Goal: Task Accomplishment & Management: Complete application form

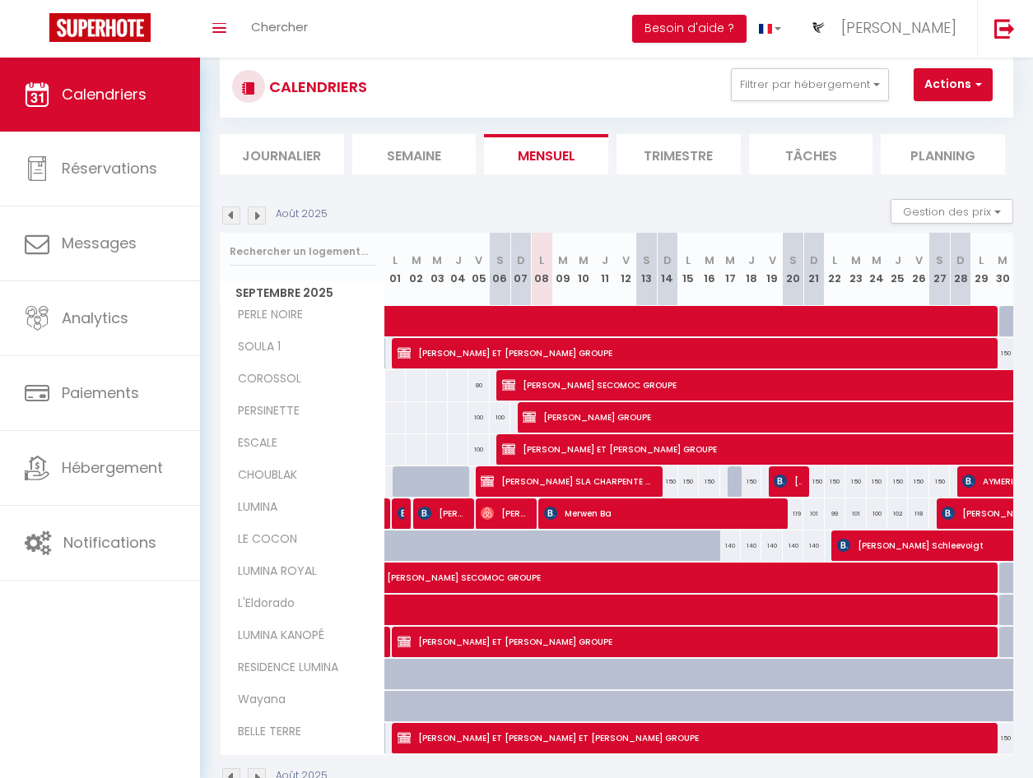
scroll to position [12, 0]
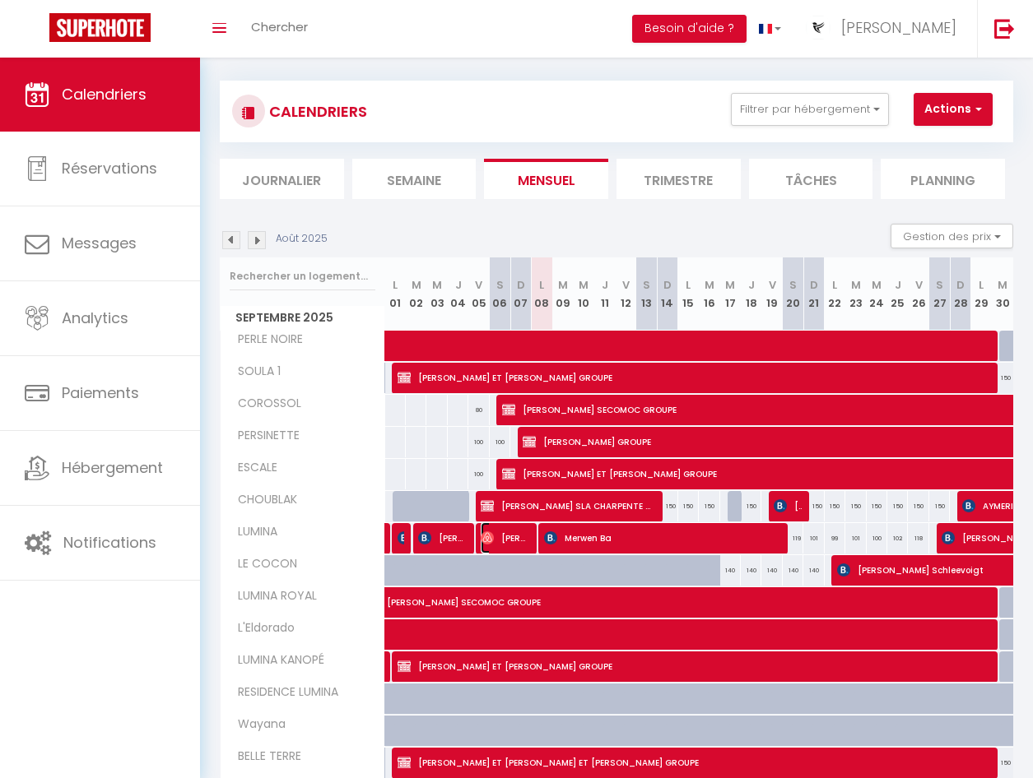
click at [508, 539] on span "[PERSON_NAME]" at bounding box center [505, 538] width 48 height 31
select select "OK"
select select "0"
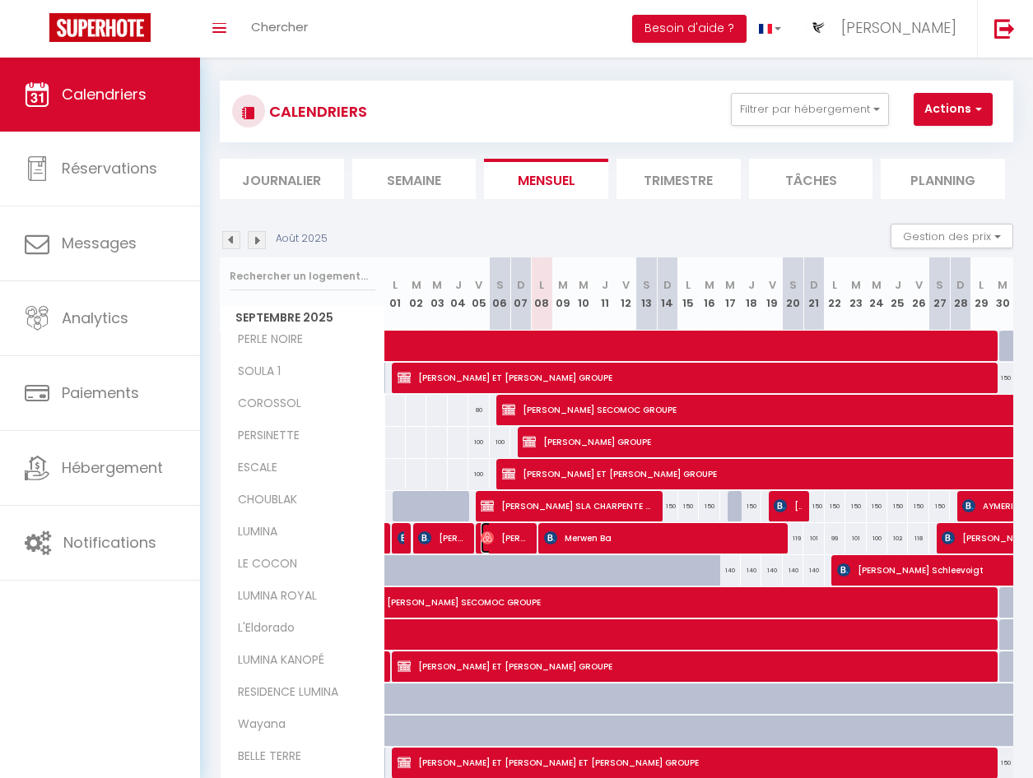
select select "1"
select select
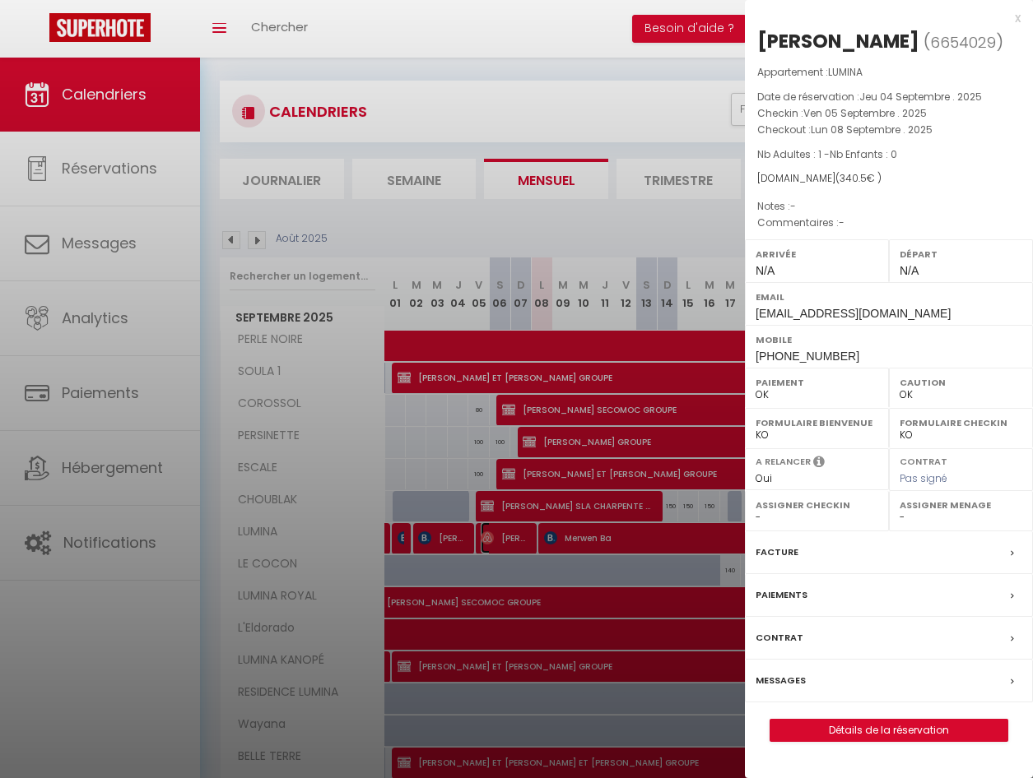
select select "24073"
click at [783, 588] on label "Paiements" at bounding box center [781, 595] width 52 height 17
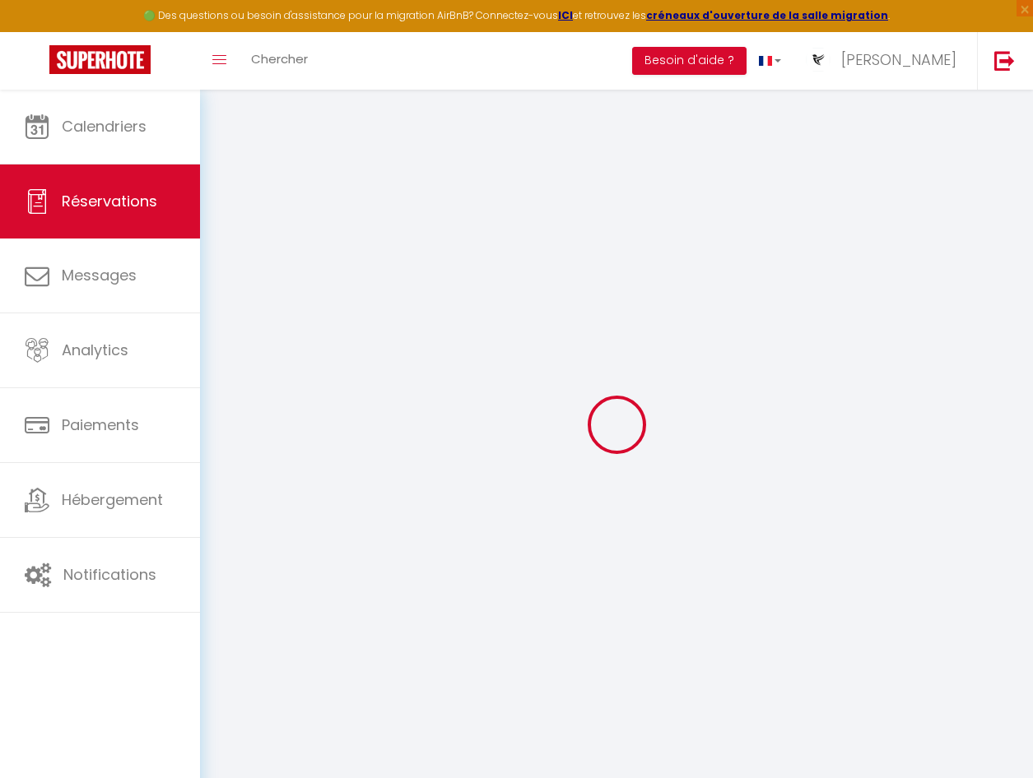
select select
checkbox input "false"
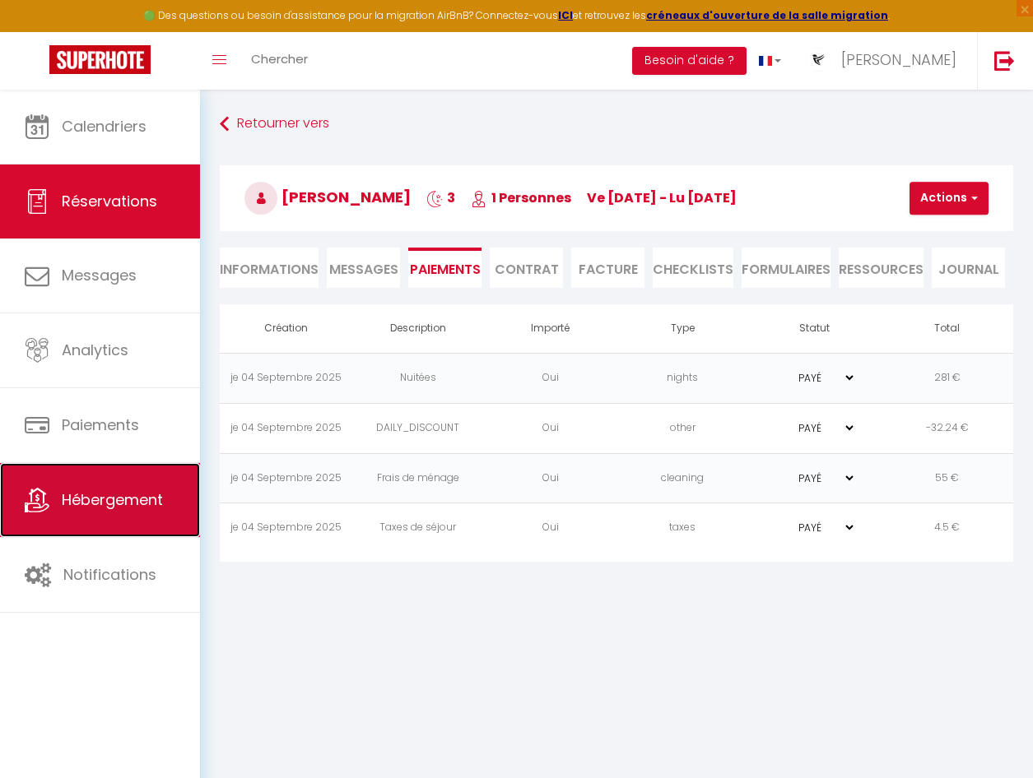
click at [151, 495] on span "Hébergement" at bounding box center [112, 500] width 101 height 21
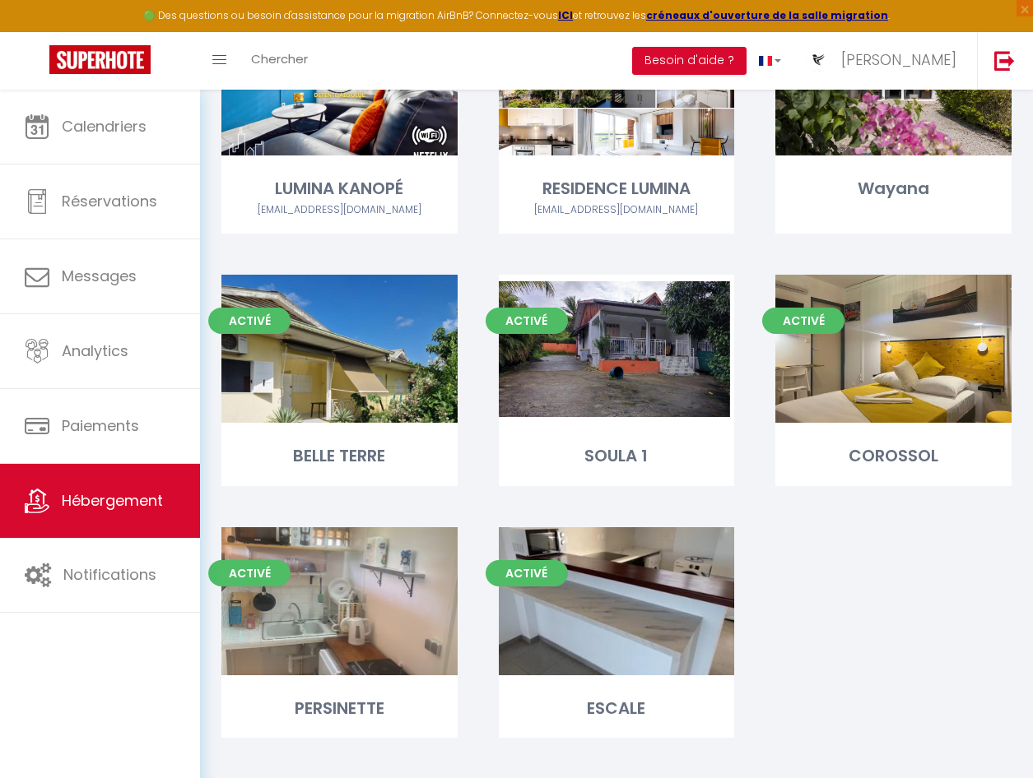
scroll to position [759, 0]
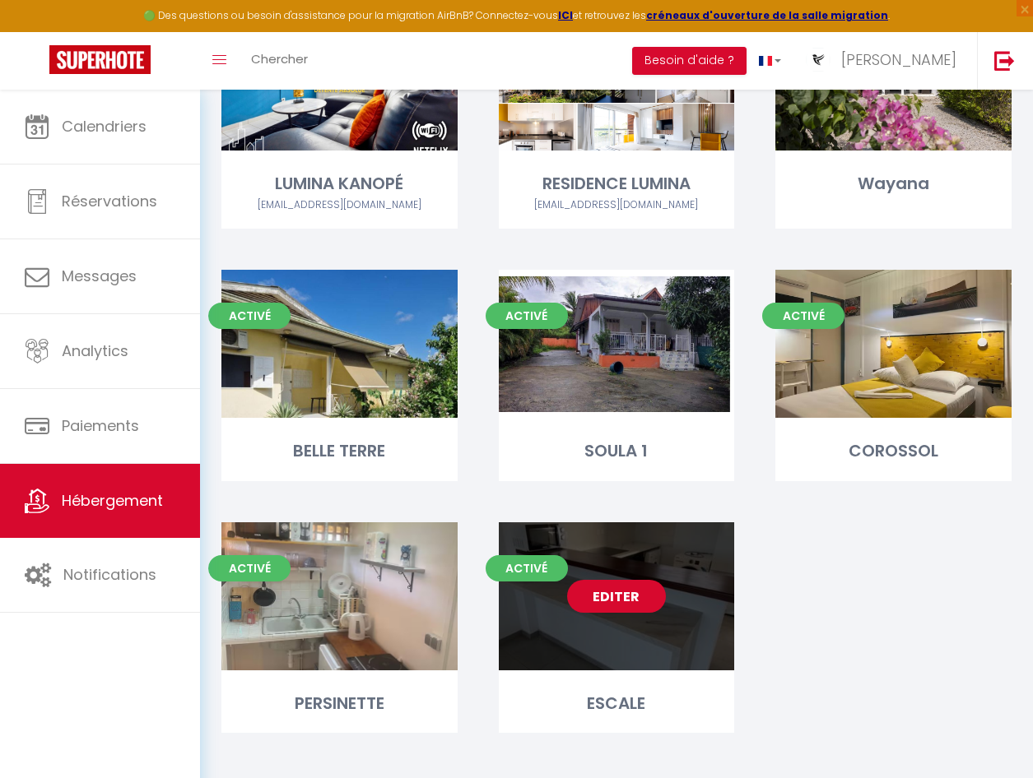
click at [602, 580] on link "Editer" at bounding box center [616, 596] width 99 height 33
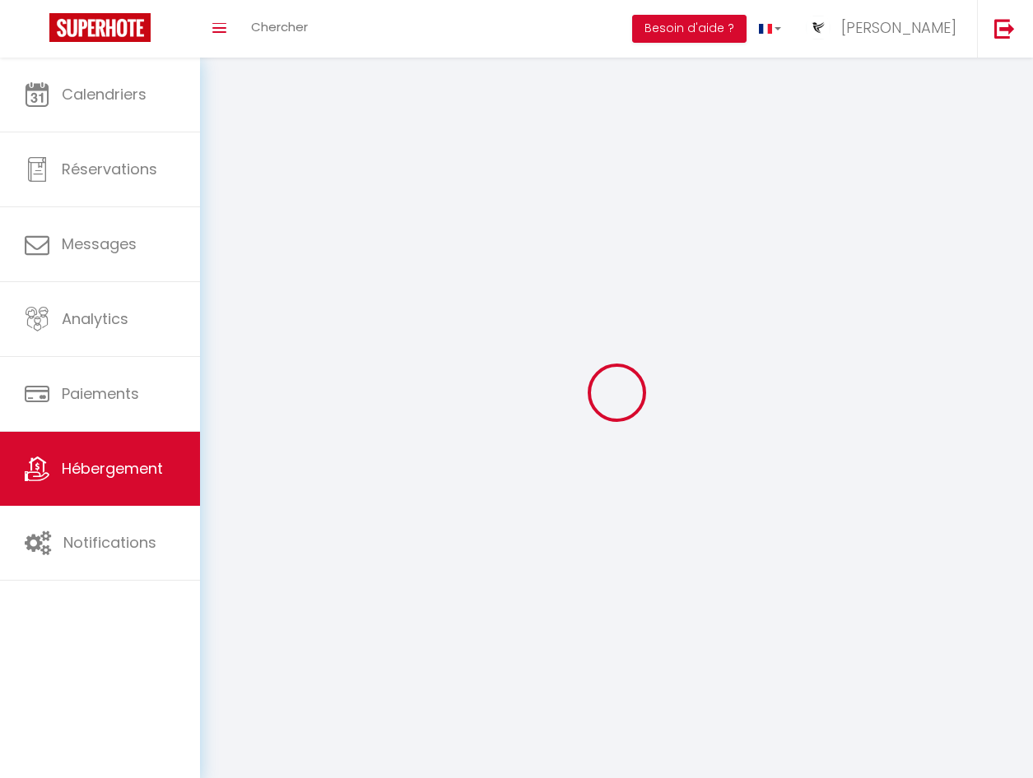
select select "1"
select select
select select "28"
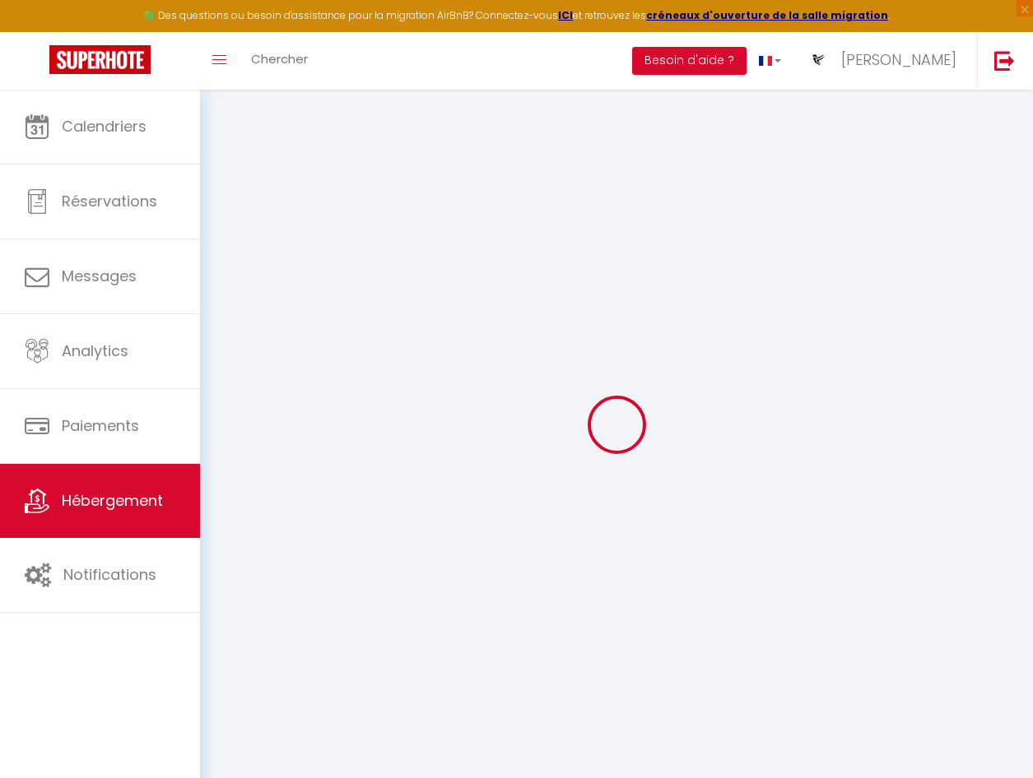
select select
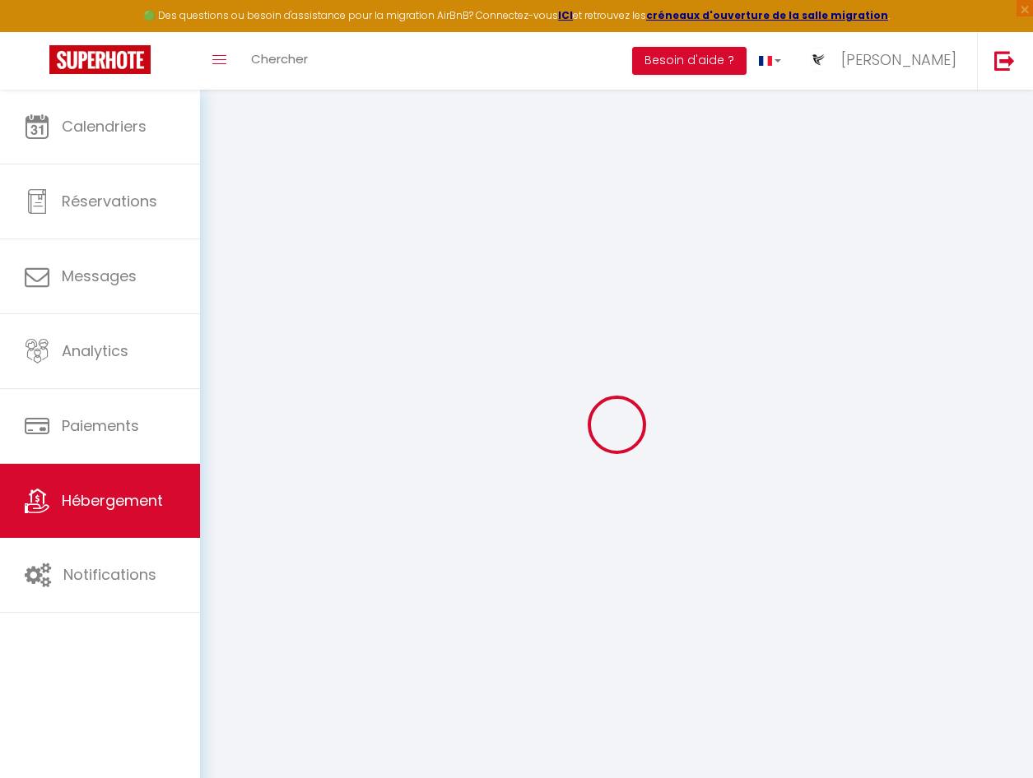
select select
checkbox input "false"
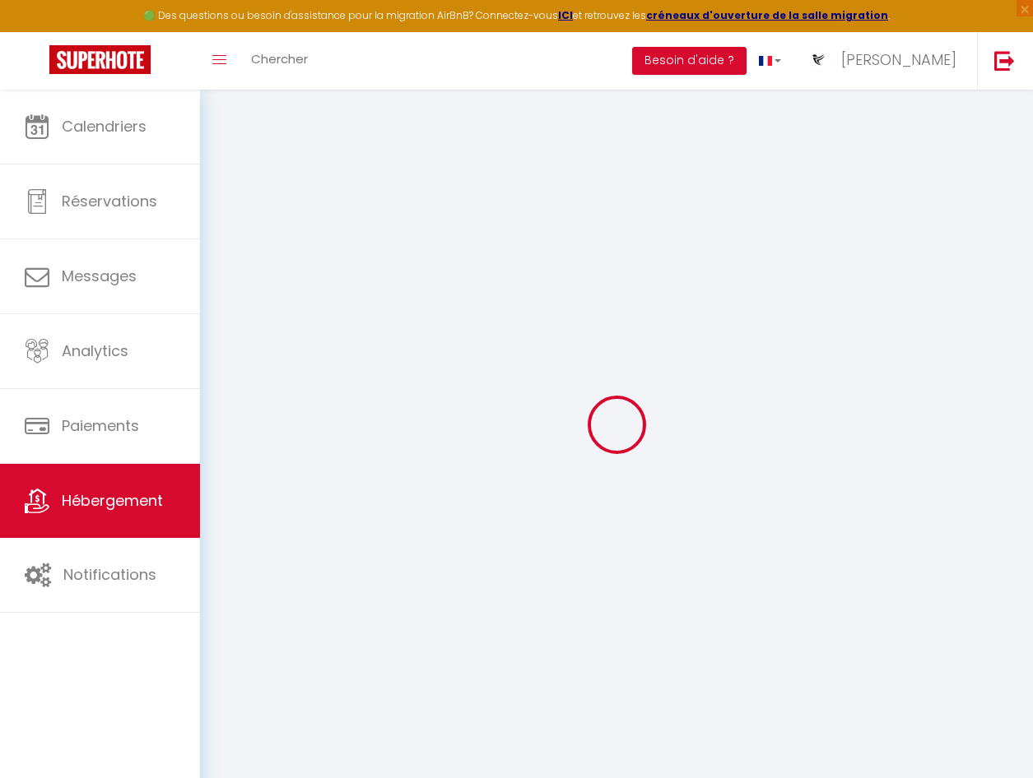
select select
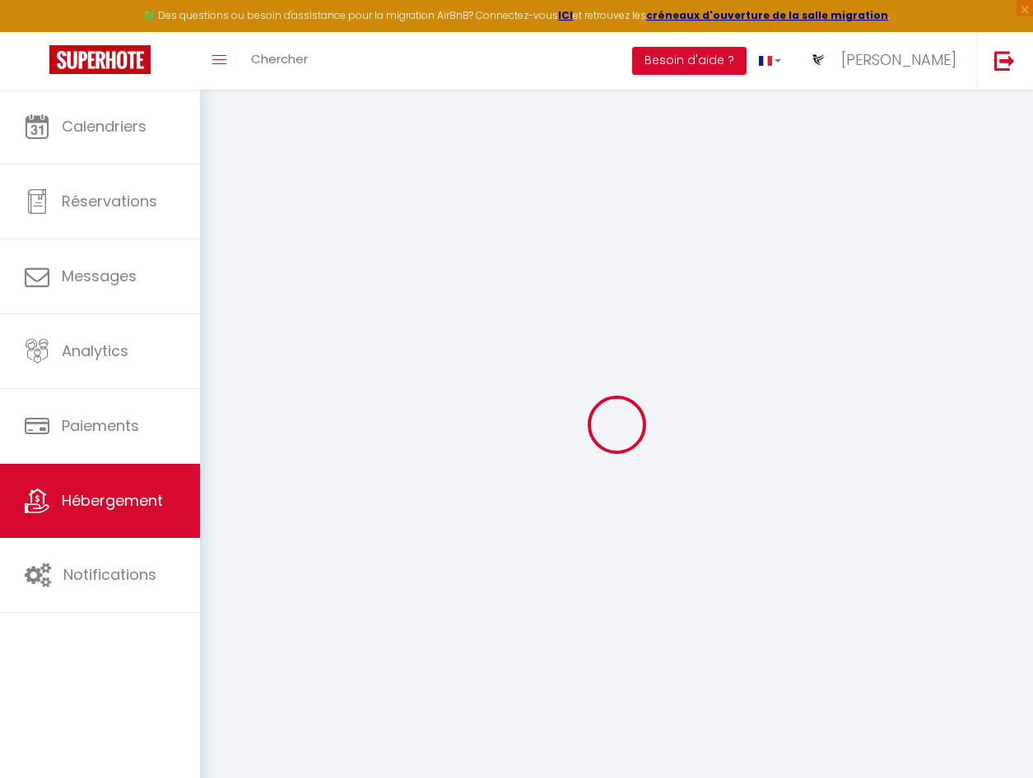
select select
checkbox input "false"
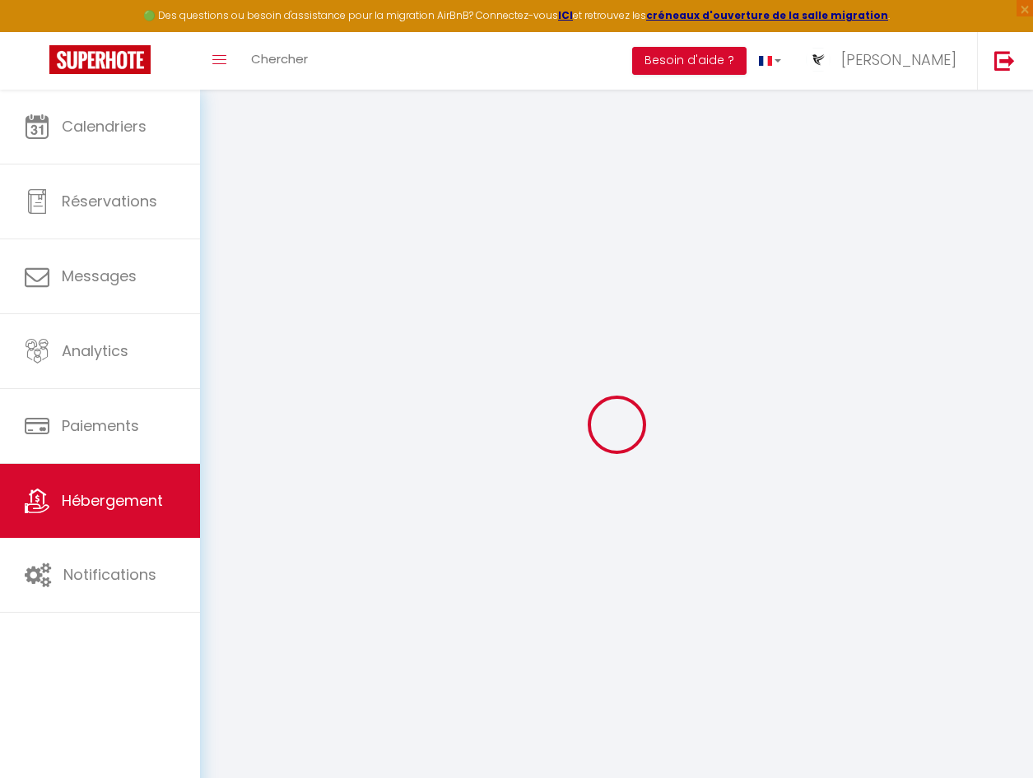
checkbox input "false"
select select
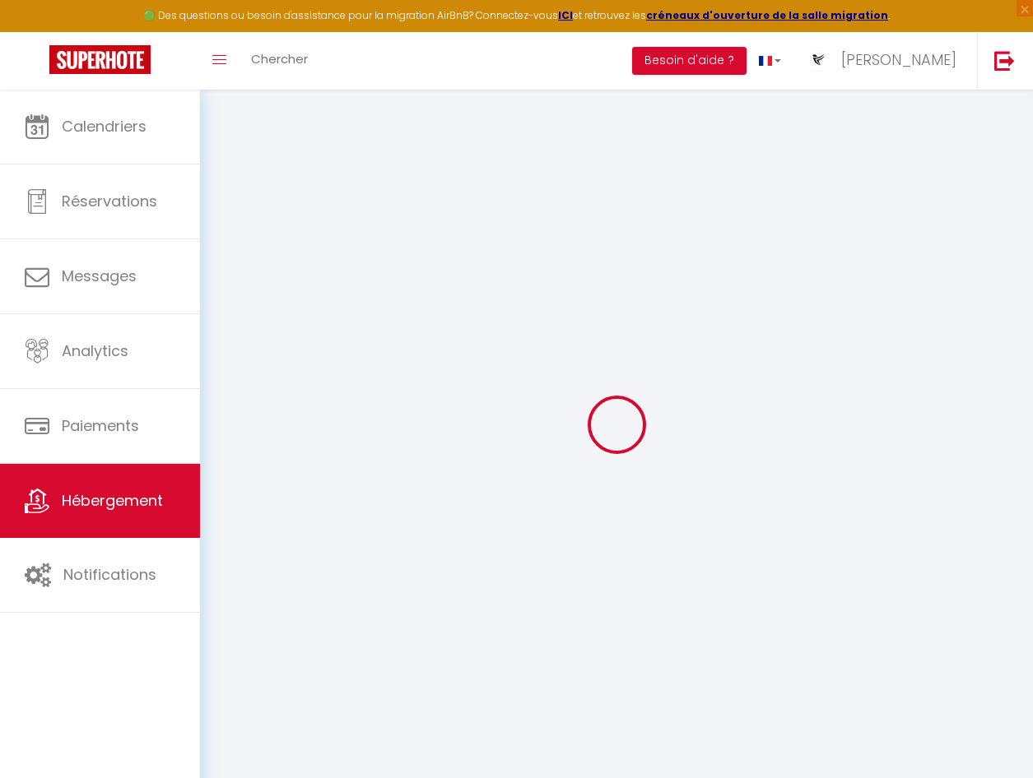
select select
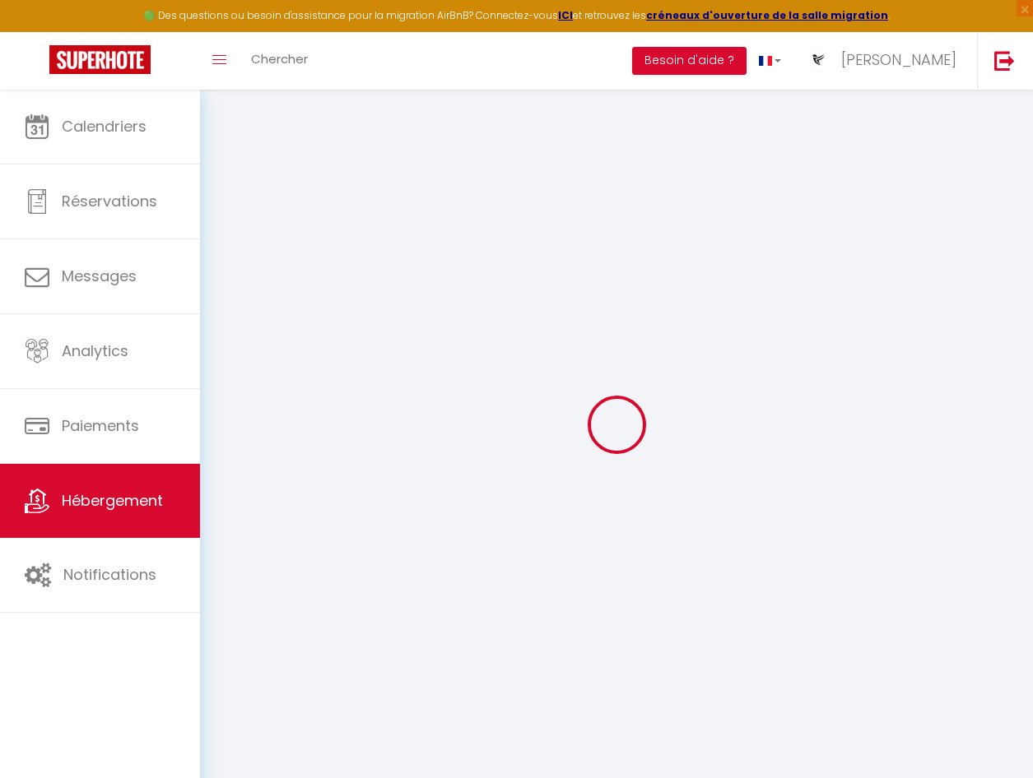
checkbox input "false"
select select
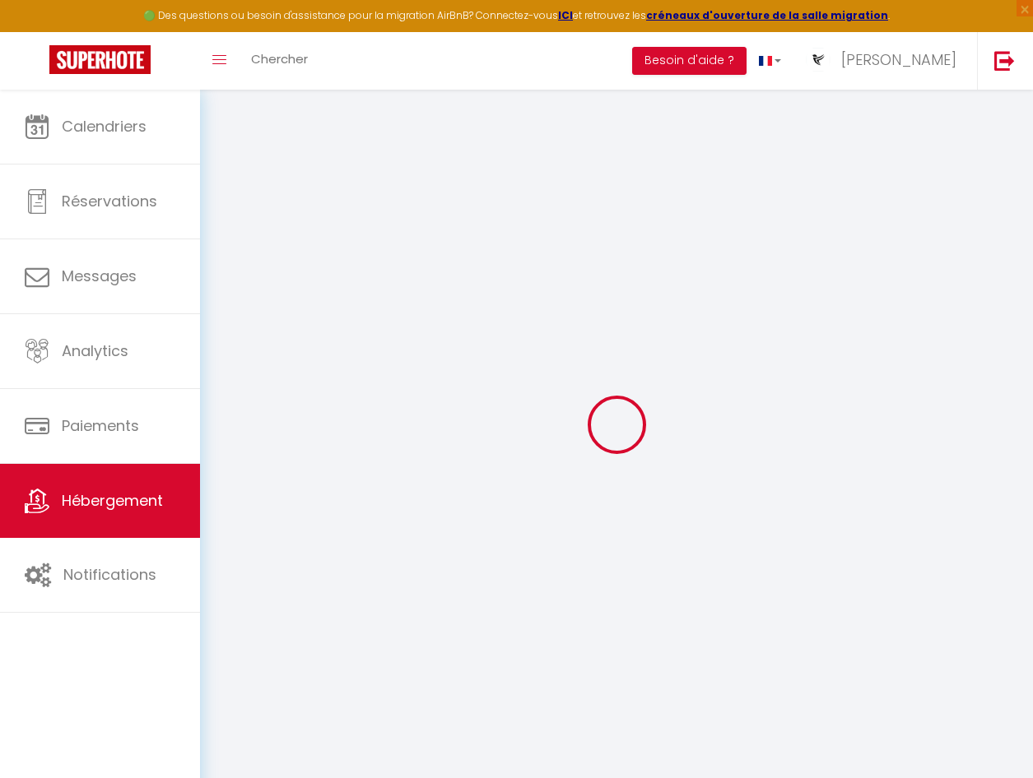
select select
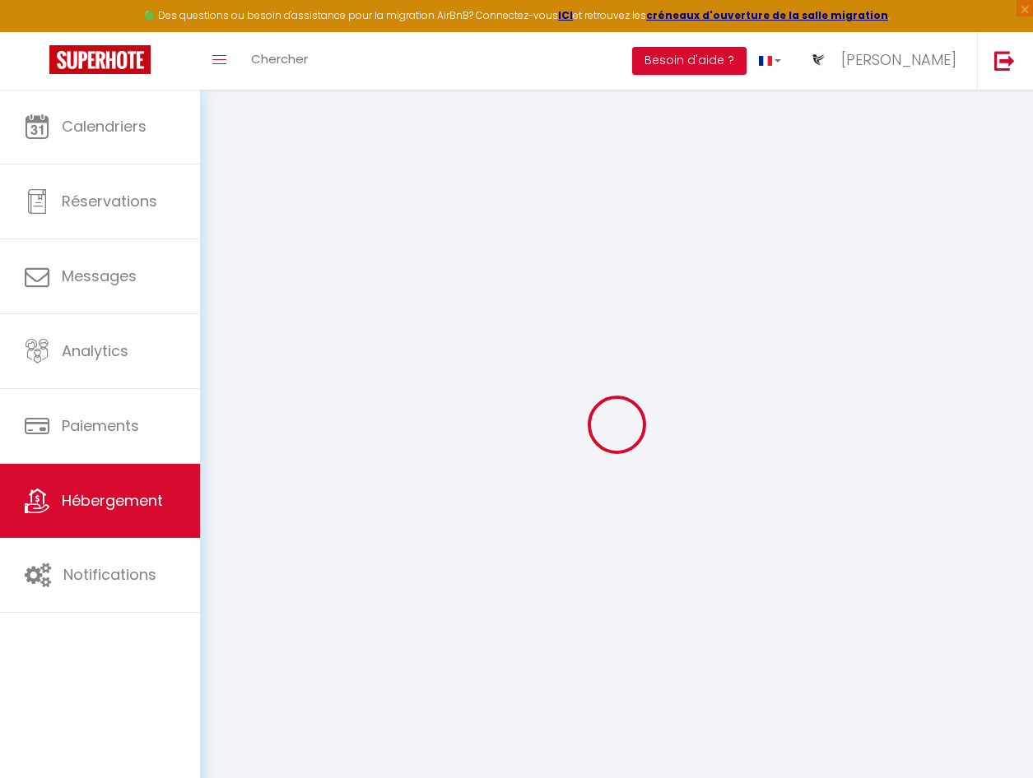
select select
checkbox input "false"
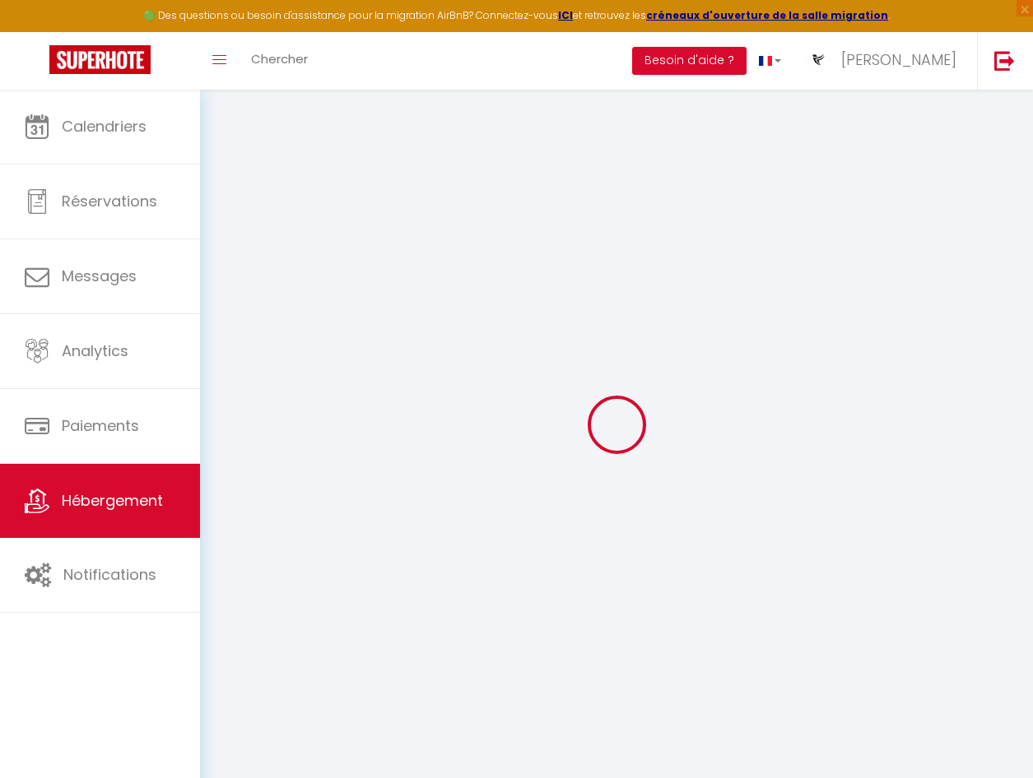
checkbox input "false"
select select
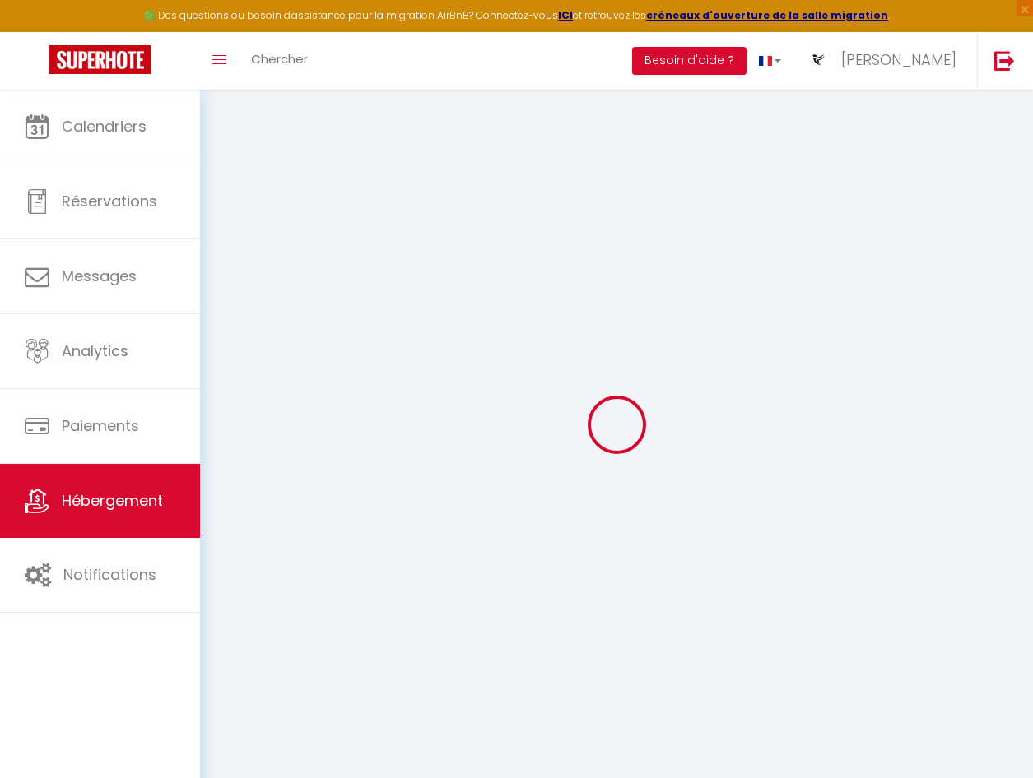
select select
checkbox input "false"
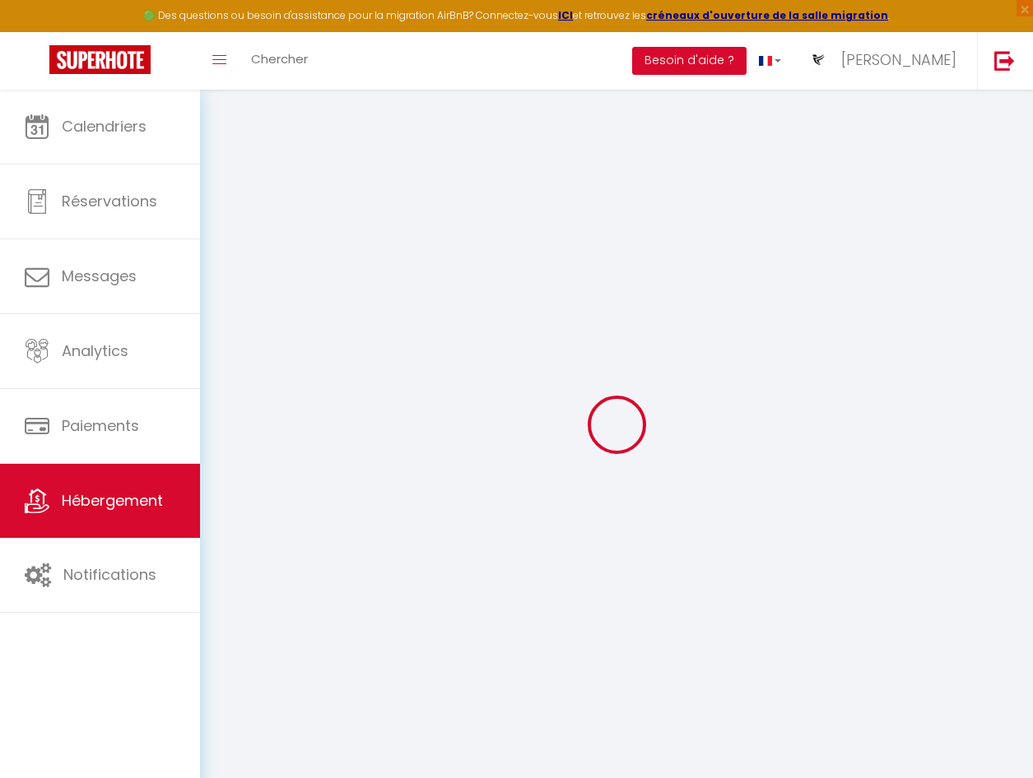
checkbox input "false"
select select
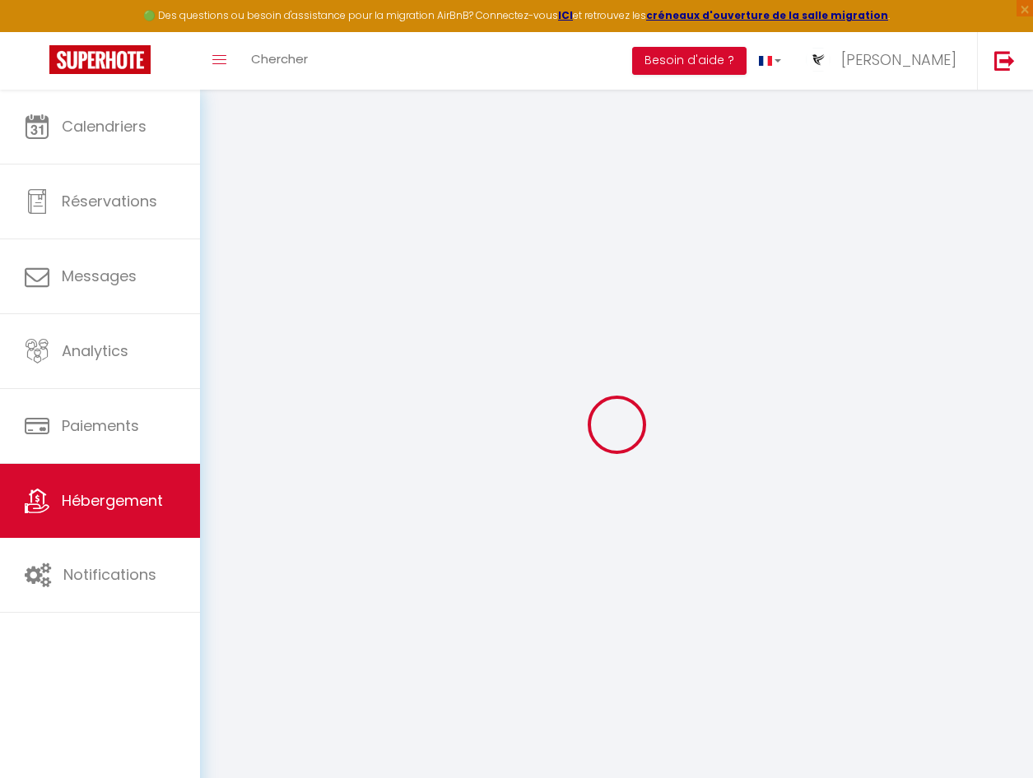
type input "ESCALE"
type input "[PERSON_NAME]"
type input "ATTICA"
type input "[STREET_ADDRESS][PERSON_NAME]"
type input "97354"
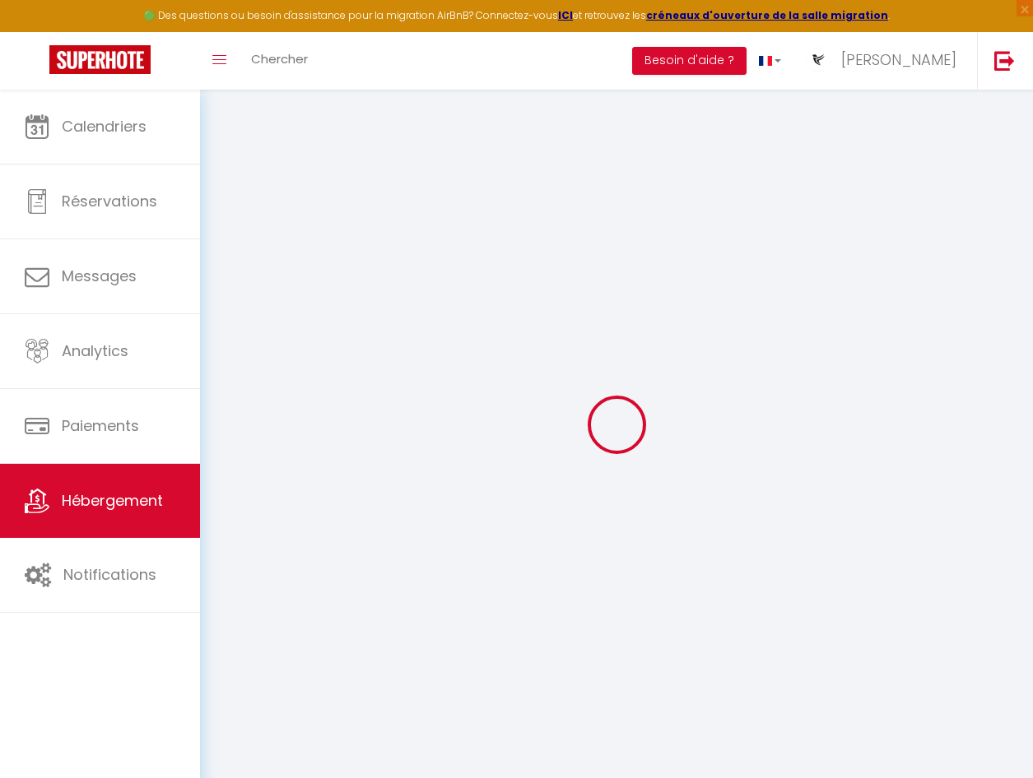
type input "[PERSON_NAME]"
select select "6"
select select "2"
type input "100"
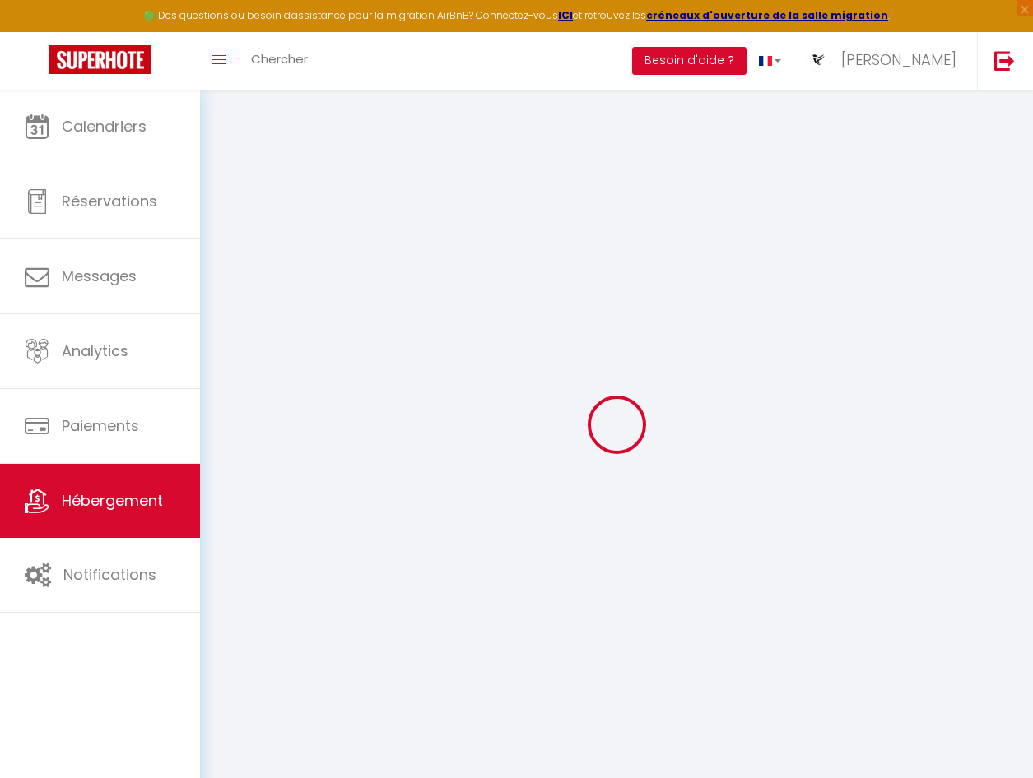
type input "80"
type input "1.52"
type input "300"
select select
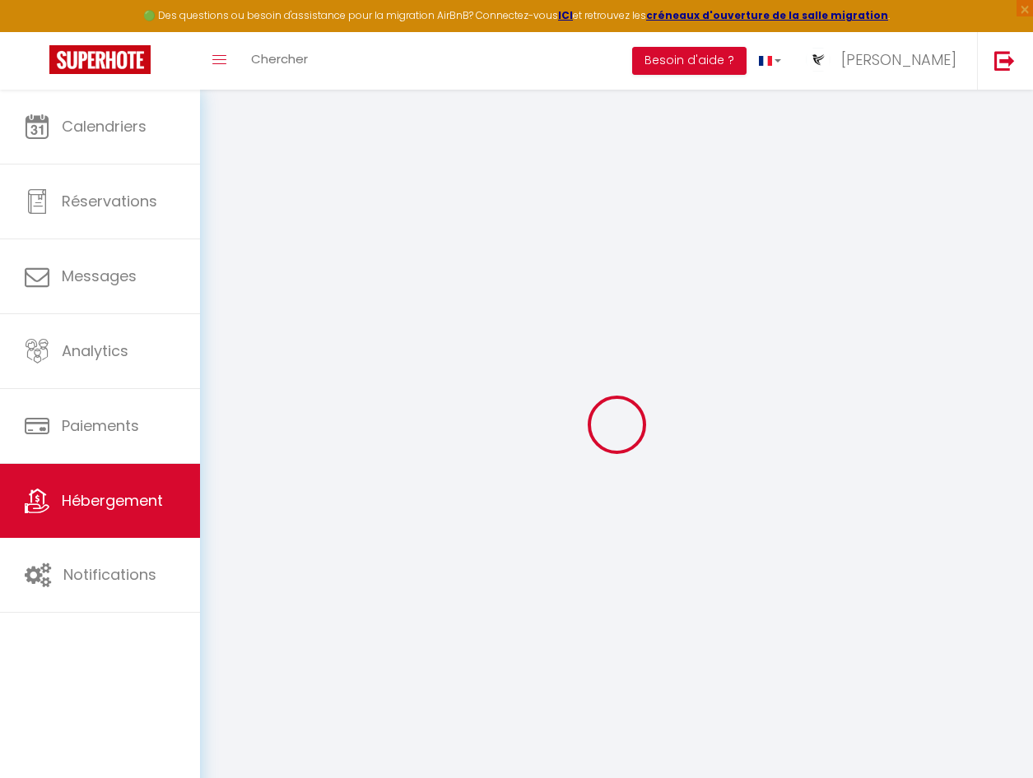
select select
type input "[STREET_ADDRESS] renault Route de mango, BAT Apt A16"
type input "97300"
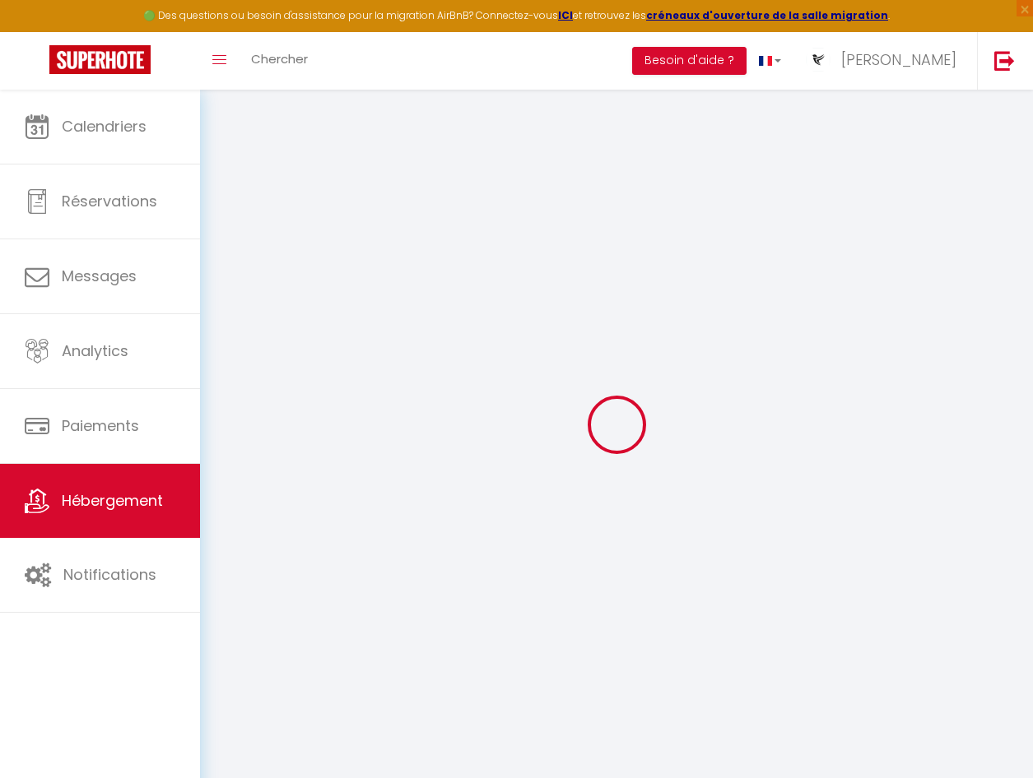
type input "cayenne"
type input "[EMAIL_ADDRESS][DOMAIN_NAME]"
select select
checkbox input "false"
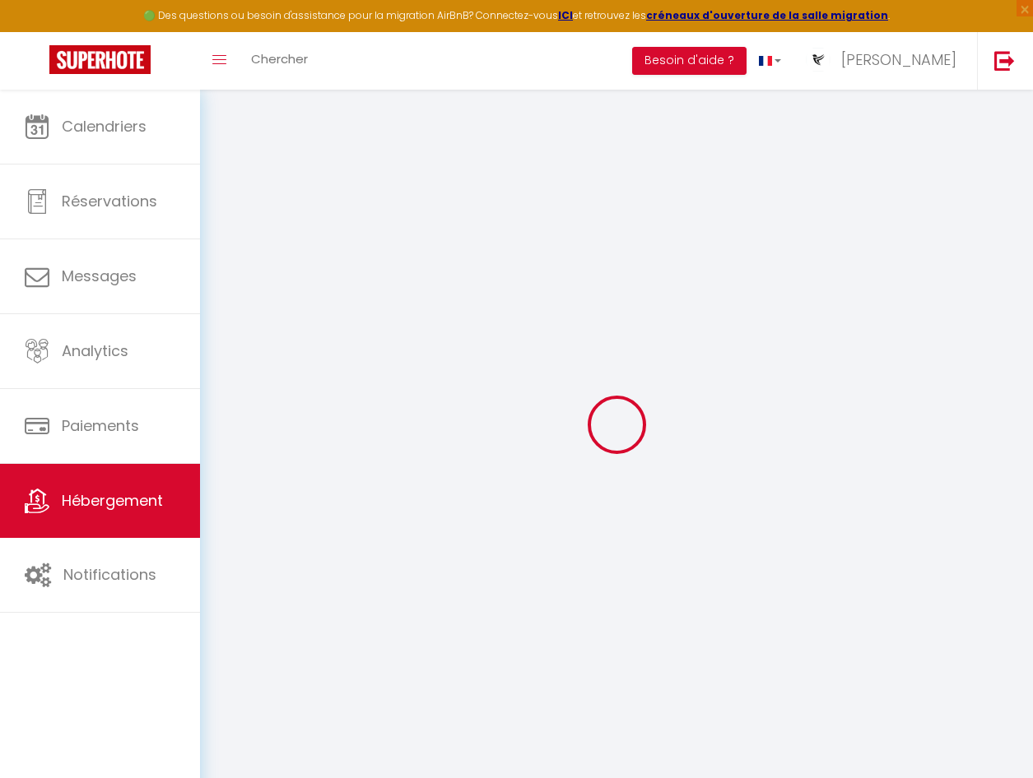
checkbox input "false"
type input "0"
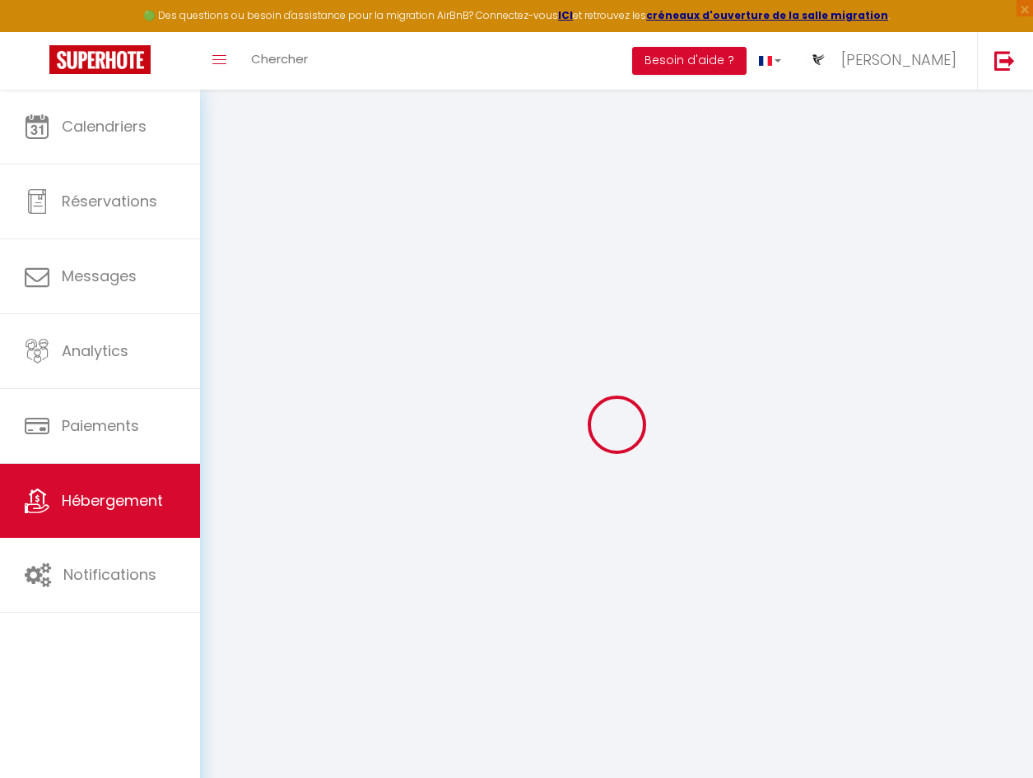
type input "0"
select select
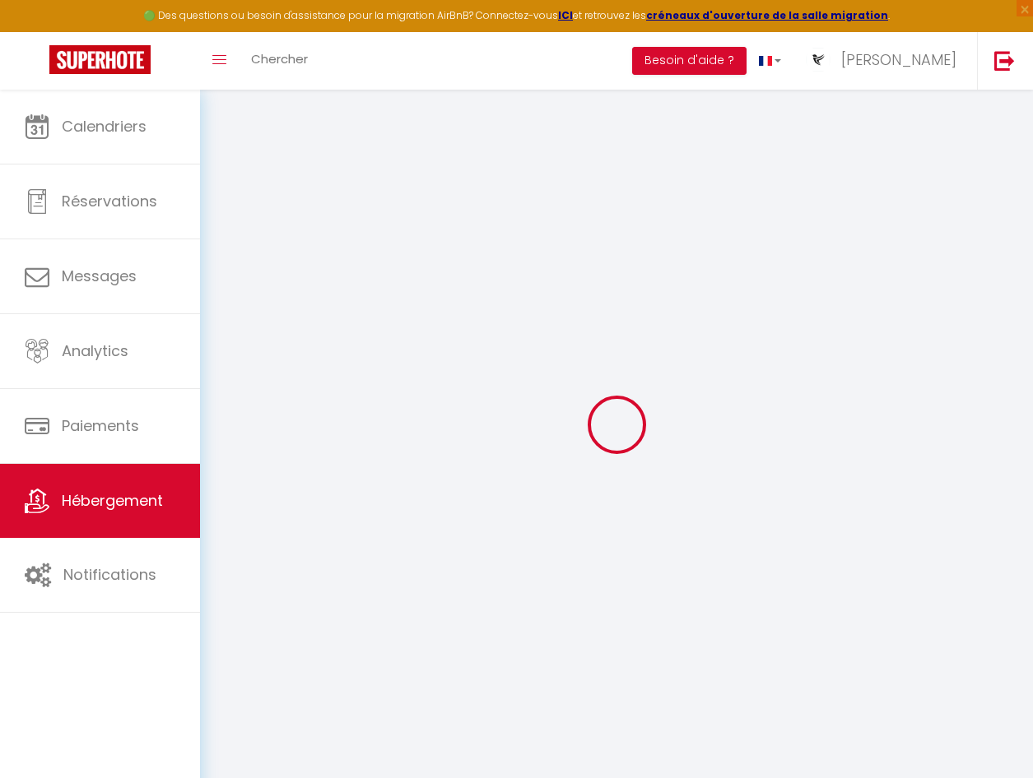
select select
checkbox input "false"
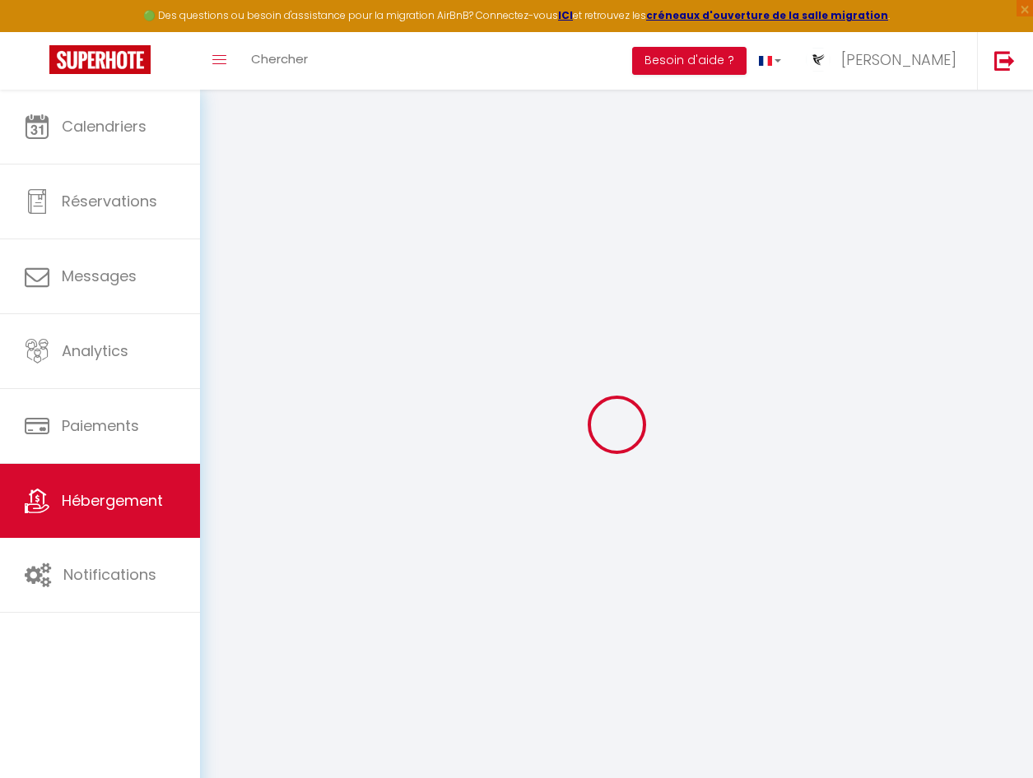
checkbox input "false"
select select
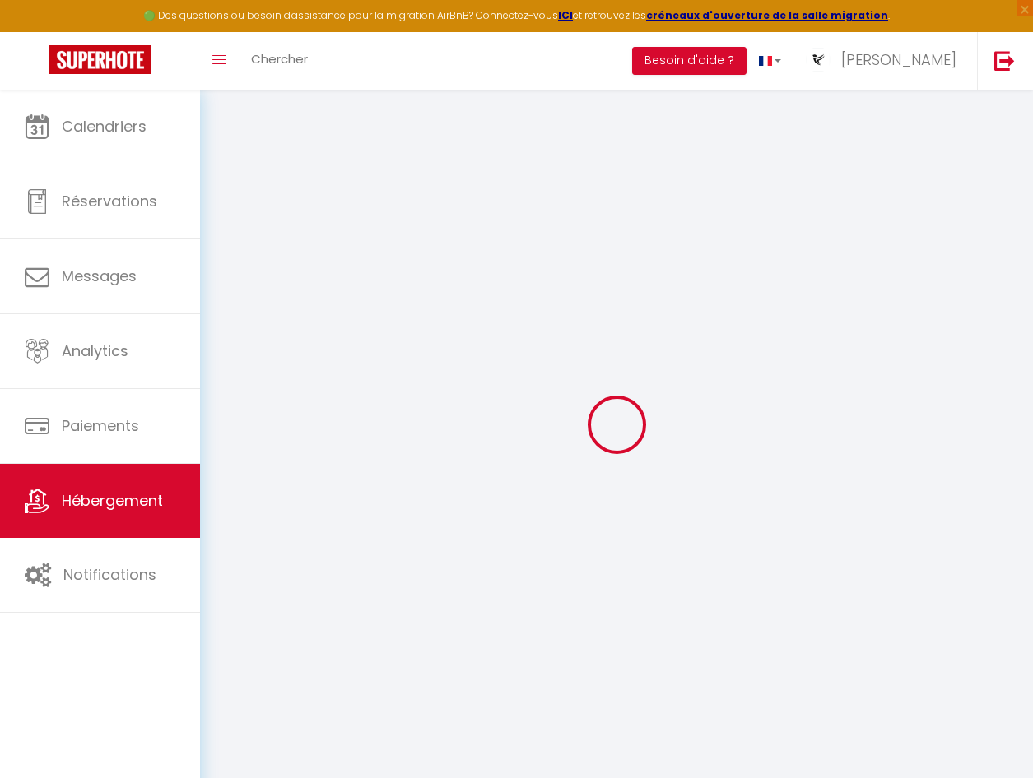
select select
checkbox input "false"
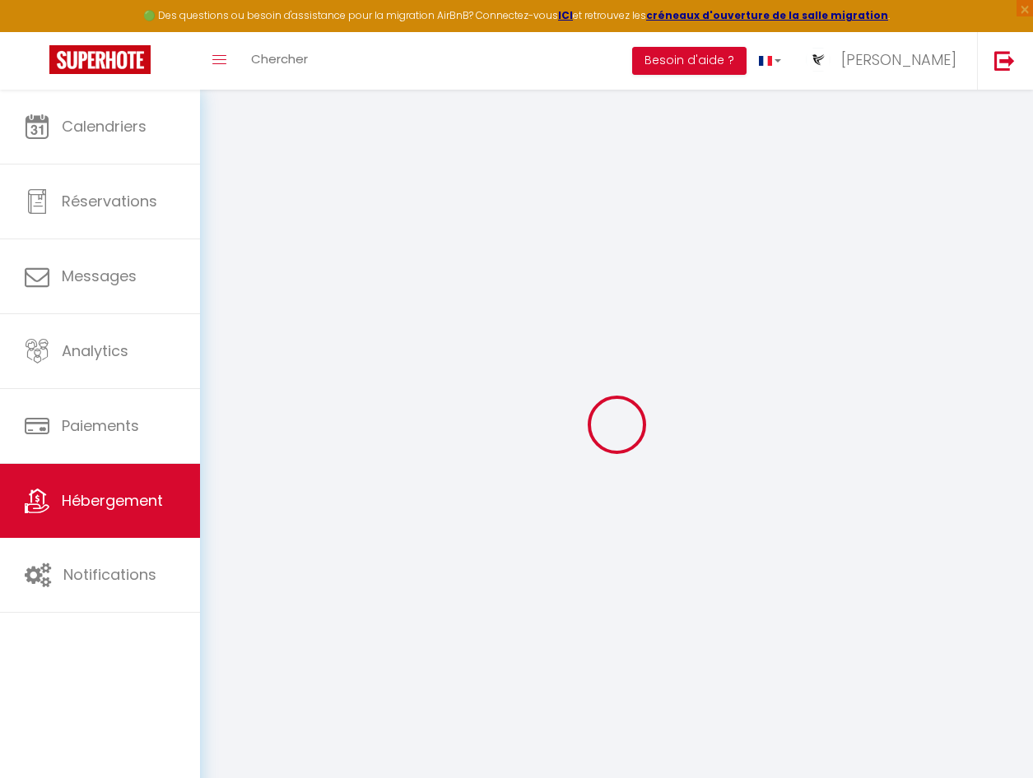
checkbox input "false"
select select
checkbox input "false"
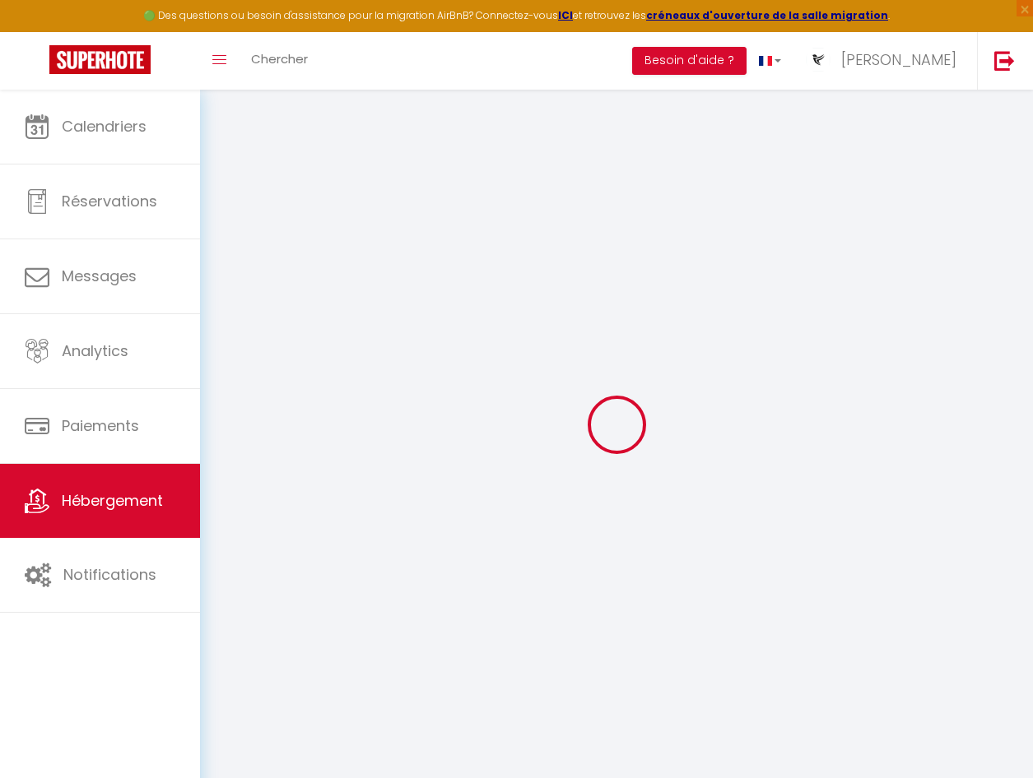
checkbox input "false"
select select "15:00"
select select "23:45"
select select "11:00"
select select "30"
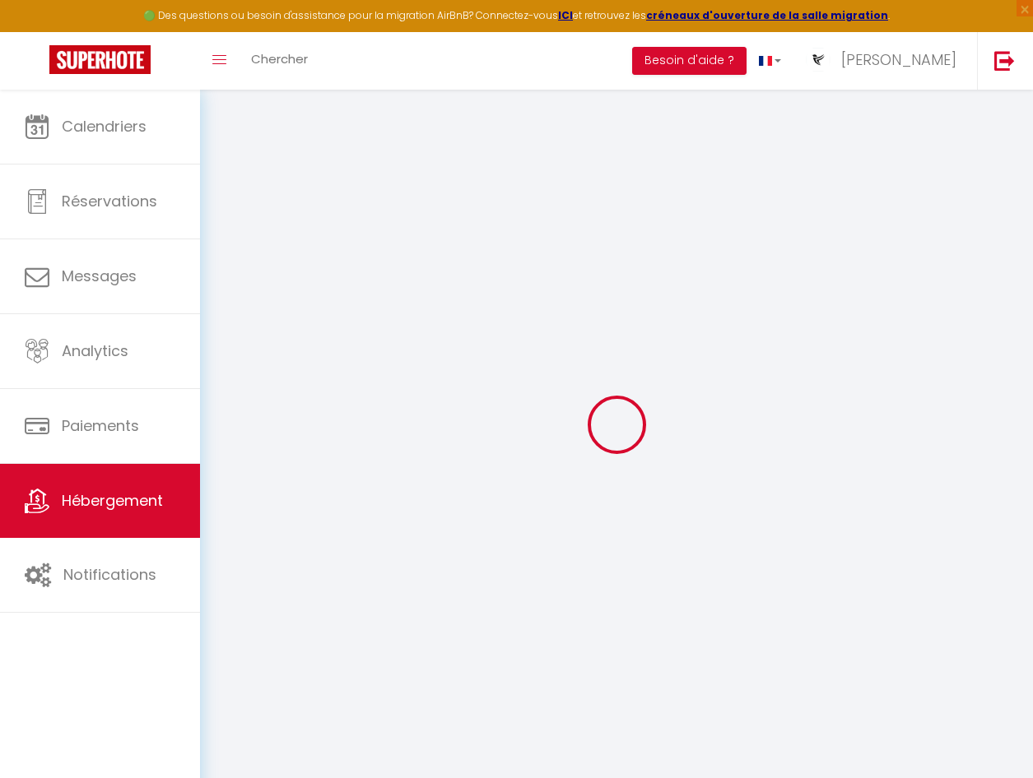
select select "120"
select select
checkbox input "false"
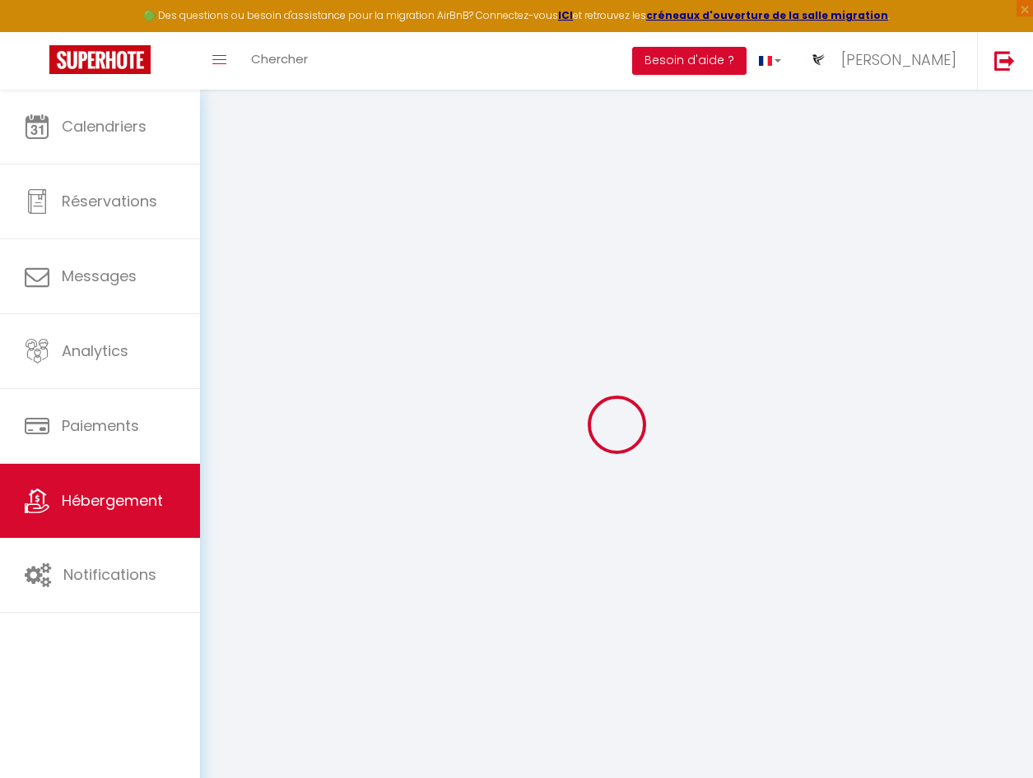
checkbox input "false"
select select
checkbox input "false"
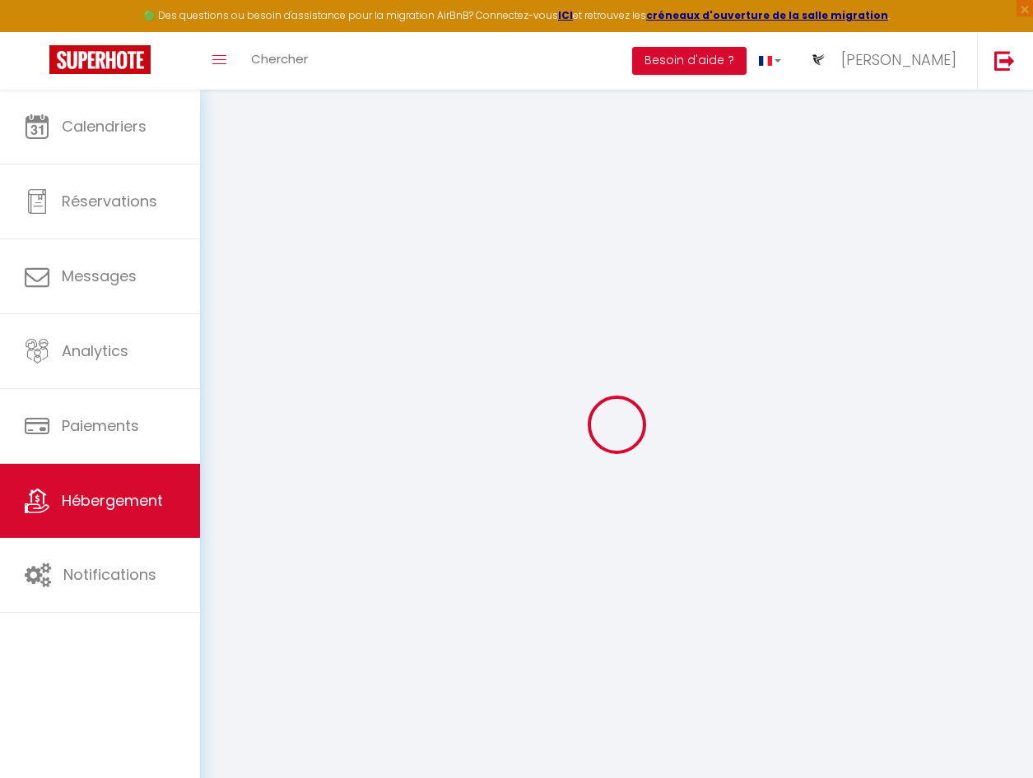
checkbox input "false"
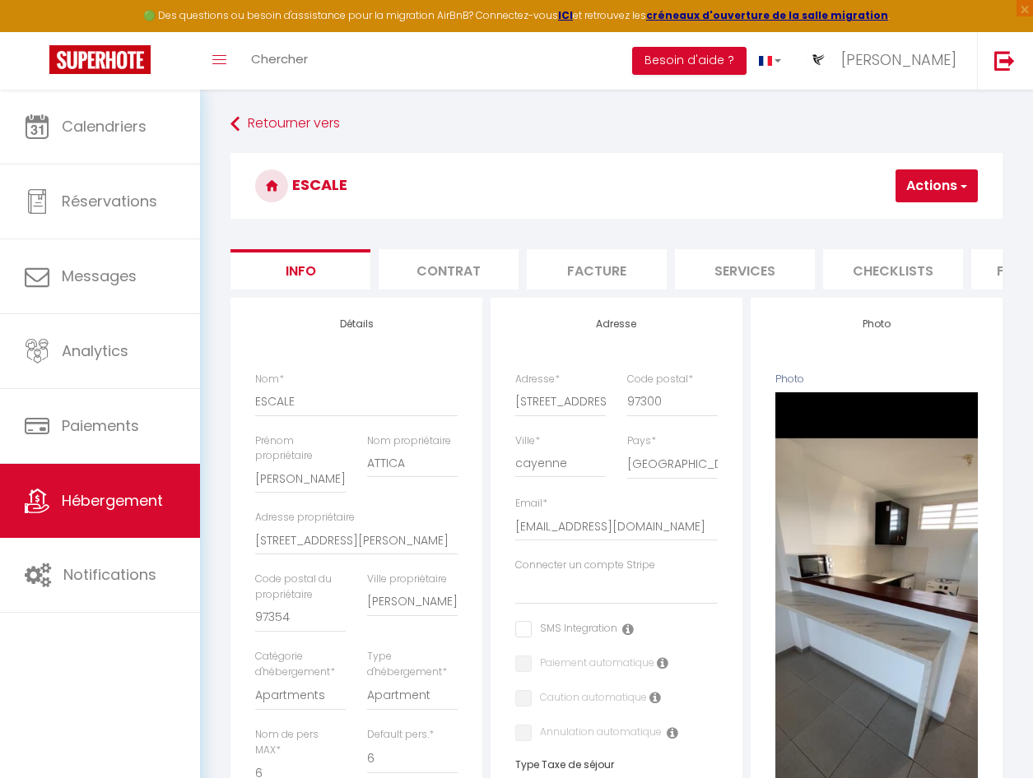
select select
checkbox input "false"
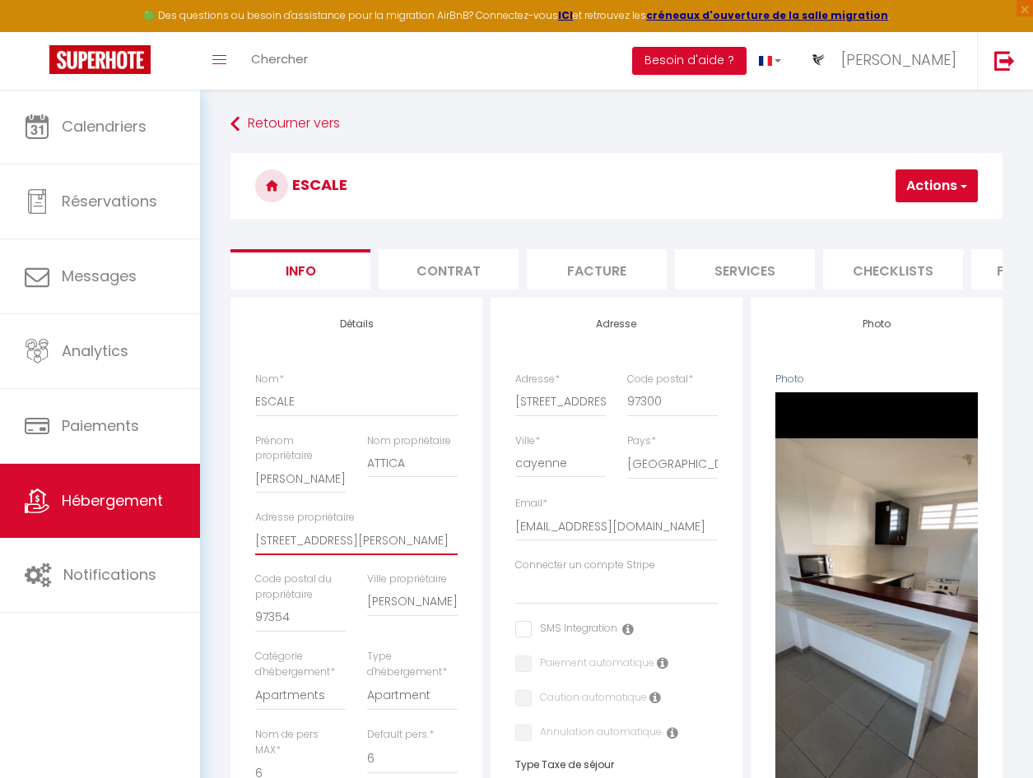
click at [426, 551] on input "[STREET_ADDRESS][PERSON_NAME]" at bounding box center [356, 541] width 202 height 30
click at [452, 611] on input "[PERSON_NAME]" at bounding box center [412, 603] width 91 height 30
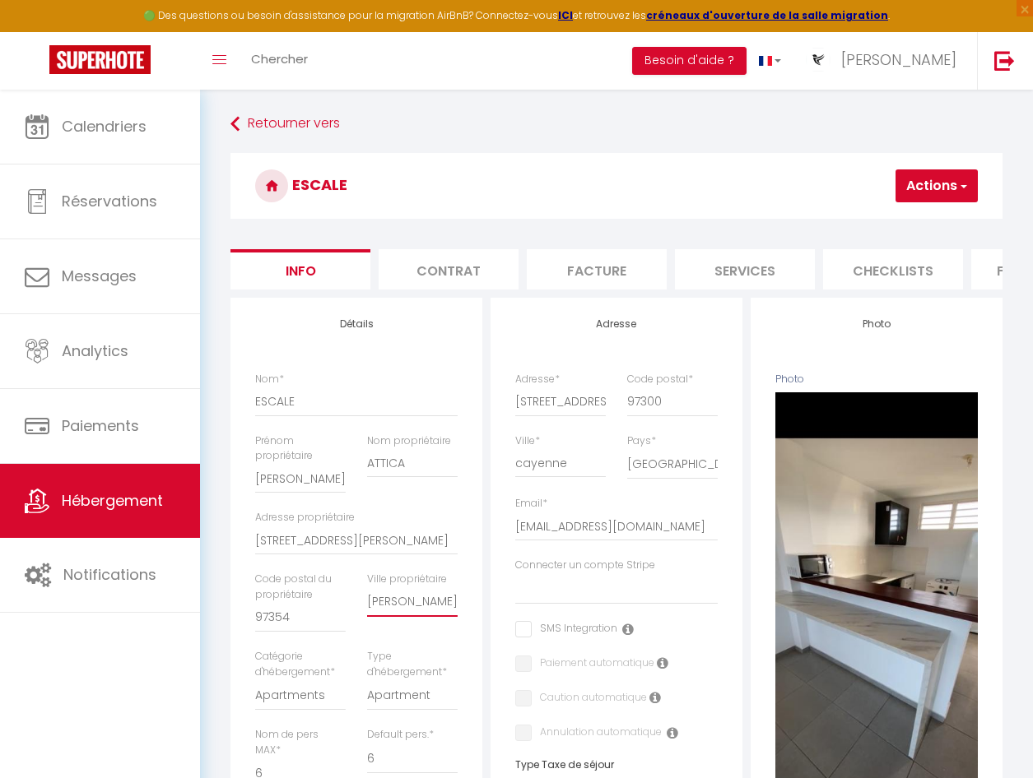
click at [452, 611] on input "[PERSON_NAME]" at bounding box center [412, 603] width 91 height 30
click at [574, 413] on input "[STREET_ADDRESS] renault Route de mango, BAT Apt A16" at bounding box center [560, 402] width 91 height 30
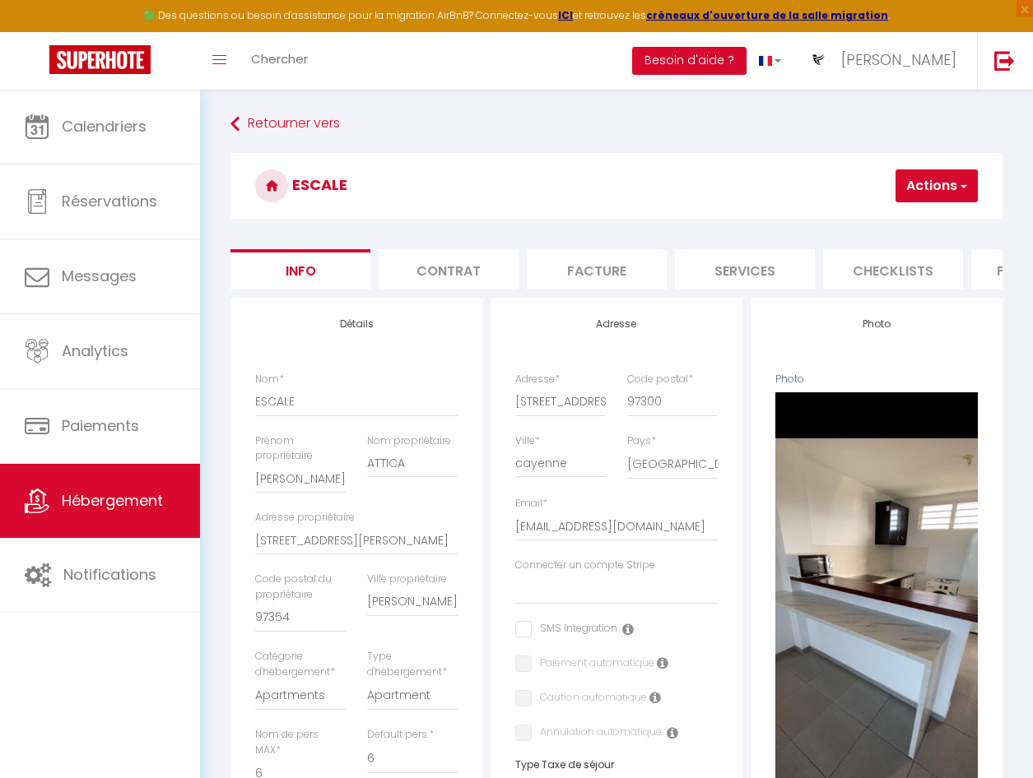
click at [919, 182] on button "Actions" at bounding box center [936, 186] width 82 height 33
click at [846, 243] on link "Dupliquer" at bounding box center [889, 243] width 176 height 21
select select
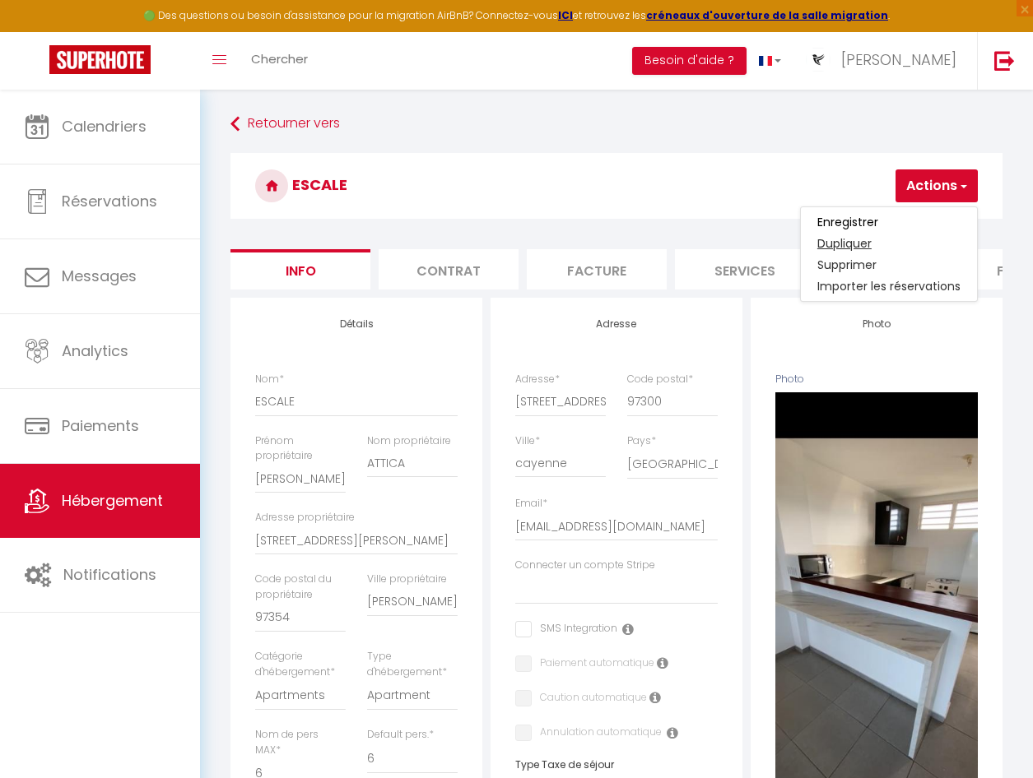
select select
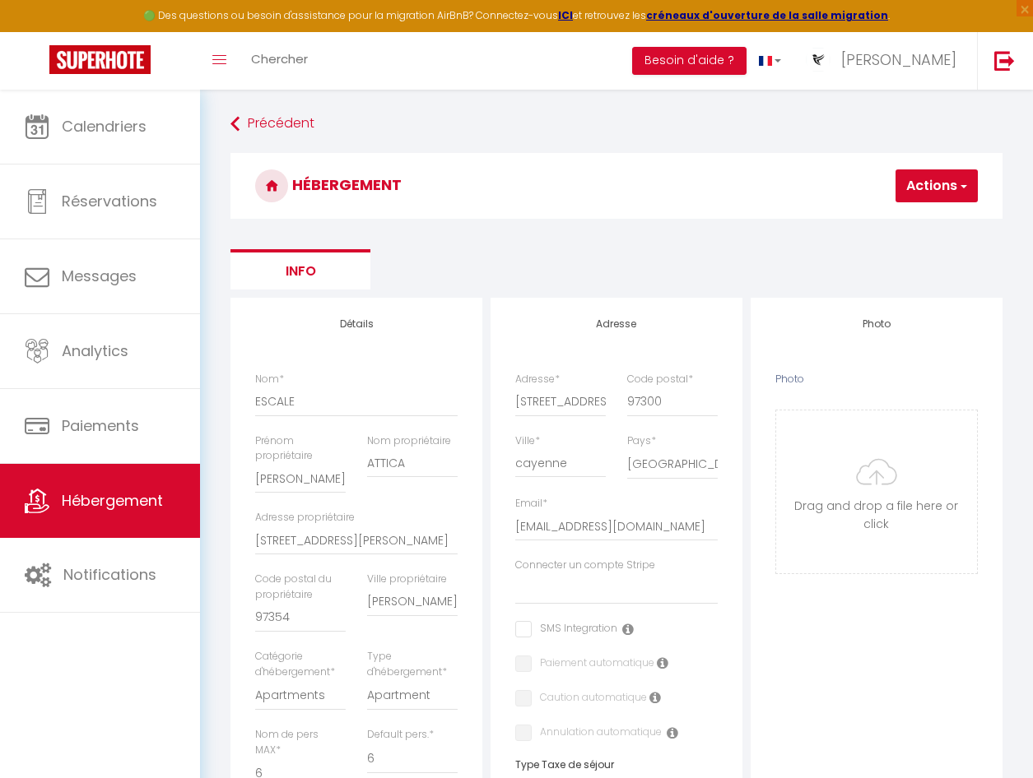
select select
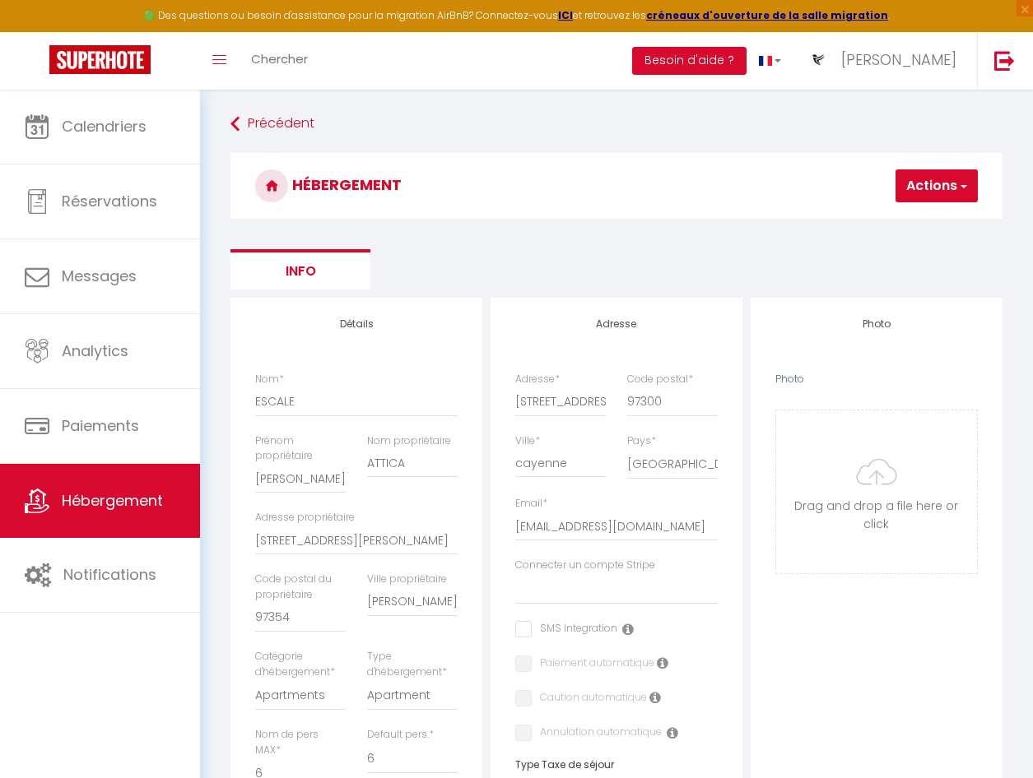
select select
drag, startPoint x: 311, startPoint y: 406, endPoint x: 243, endPoint y: 411, distance: 68.5
click at [243, 411] on div "Détails Nom * ESCALE Prénom propriétaire [PERSON_NAME] propriétaire ATTICA Adre…" at bounding box center [356, 788] width 252 height 981
paste input "Azura"
type input "Azura"
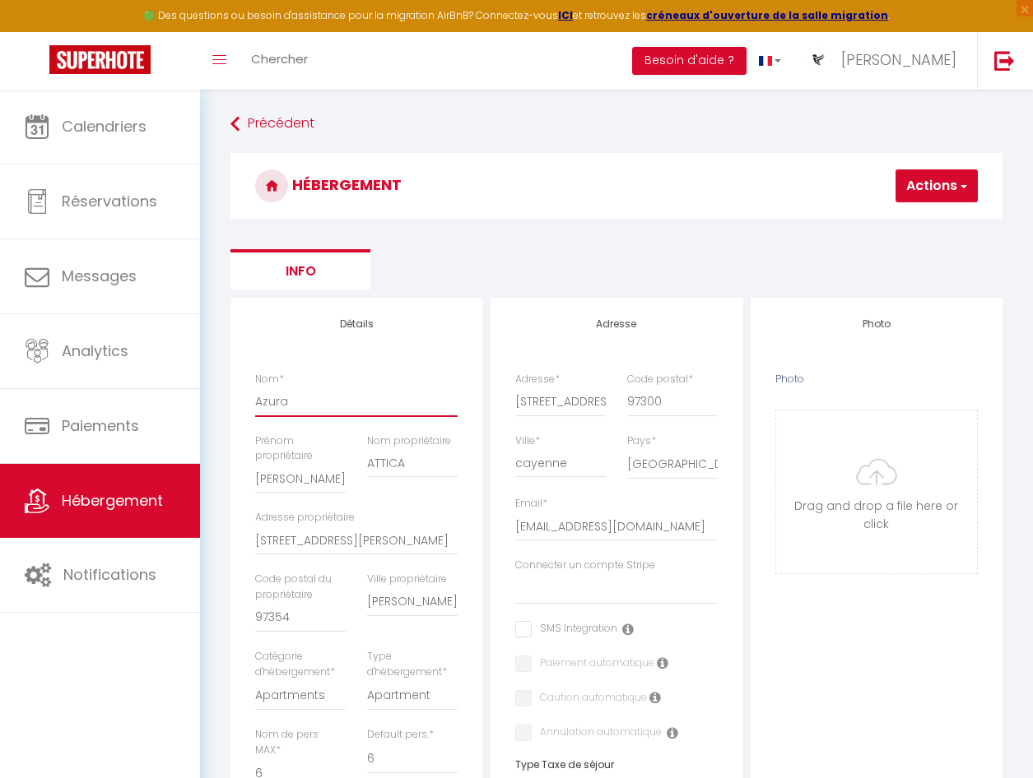
select select
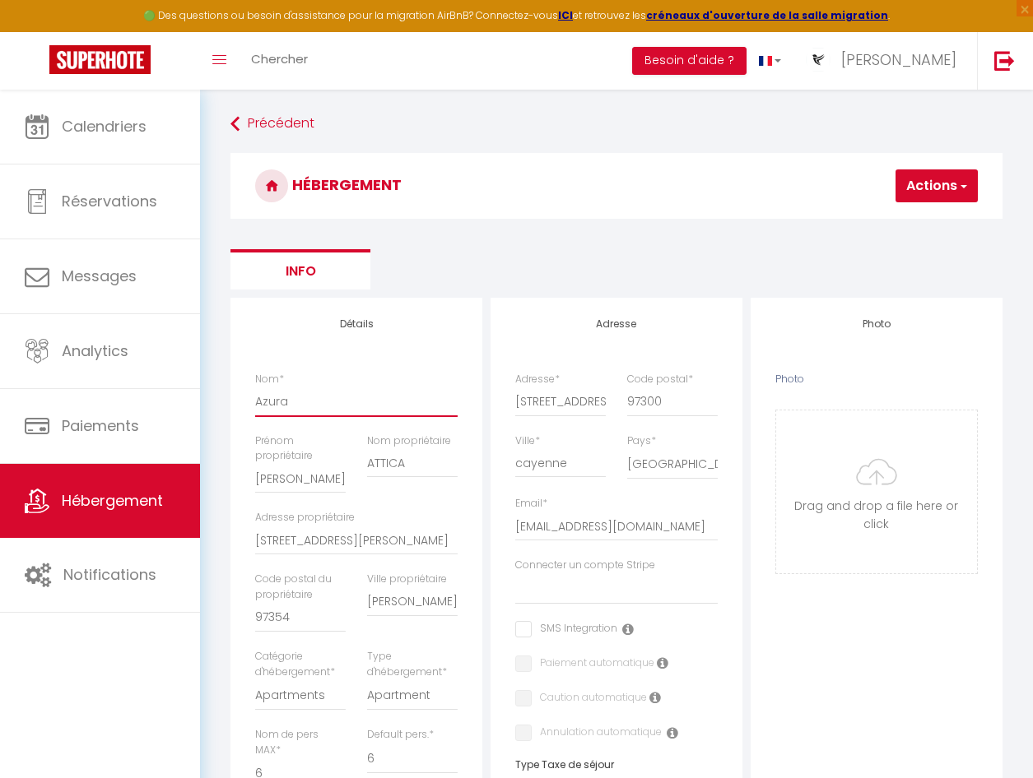
select select
type input "Azura"
click at [285, 479] on input "[PERSON_NAME]" at bounding box center [300, 479] width 91 height 30
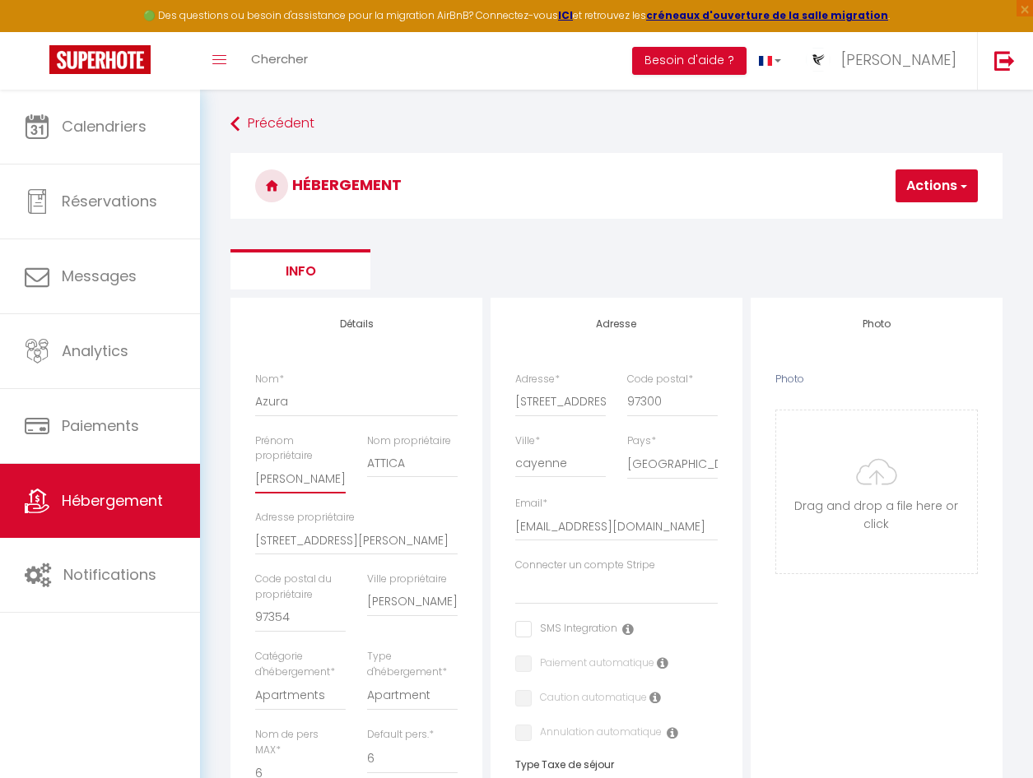
paste input "[PERSON_NAME]"
type input "[PERSON_NAME]"
select select
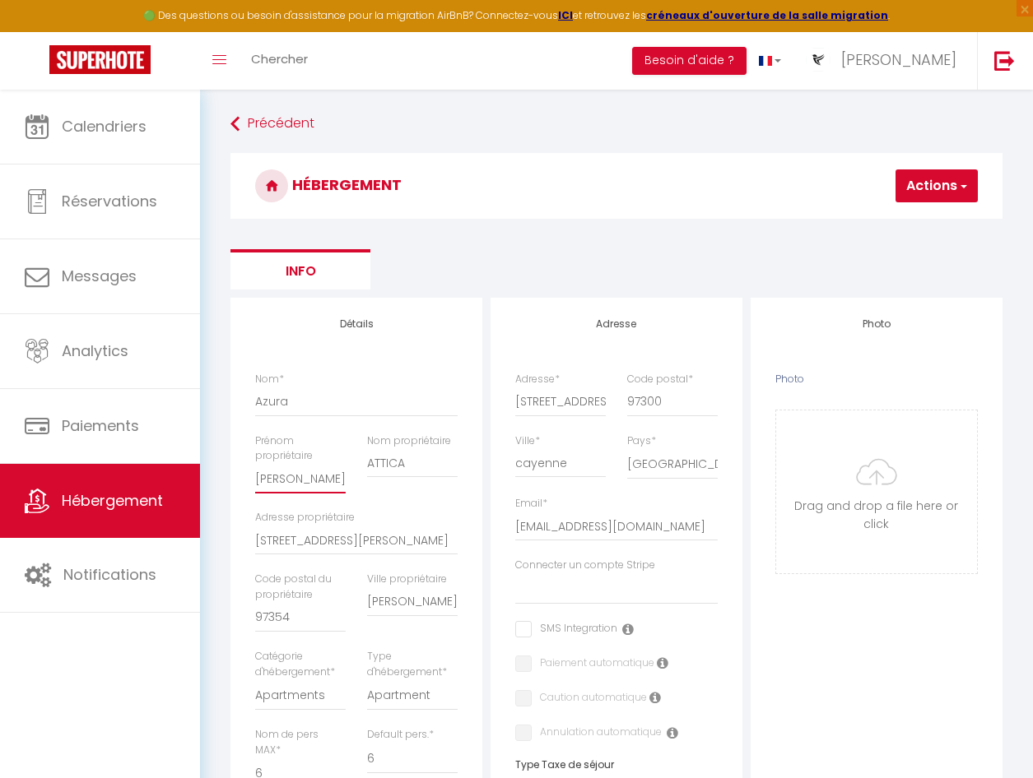
select select
type input "[PERSON_NAME]"
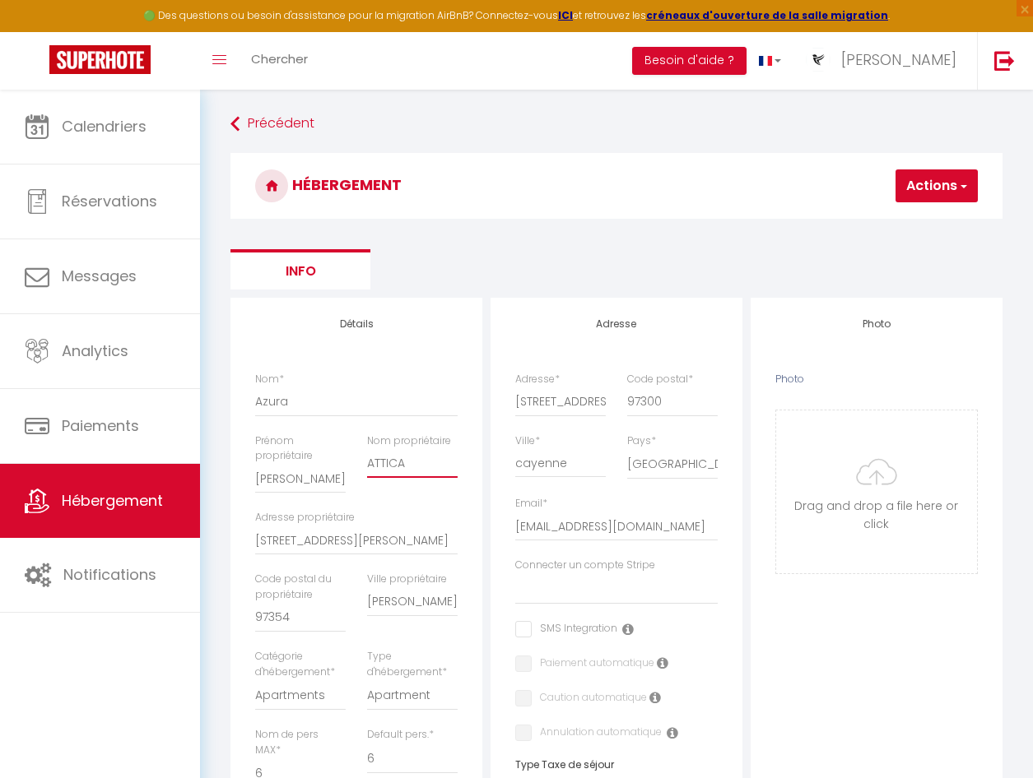
click at [425, 467] on input "ATTICA" at bounding box center [412, 463] width 91 height 30
paste input "[PERSON_NAME]"
type input "[PERSON_NAME]"
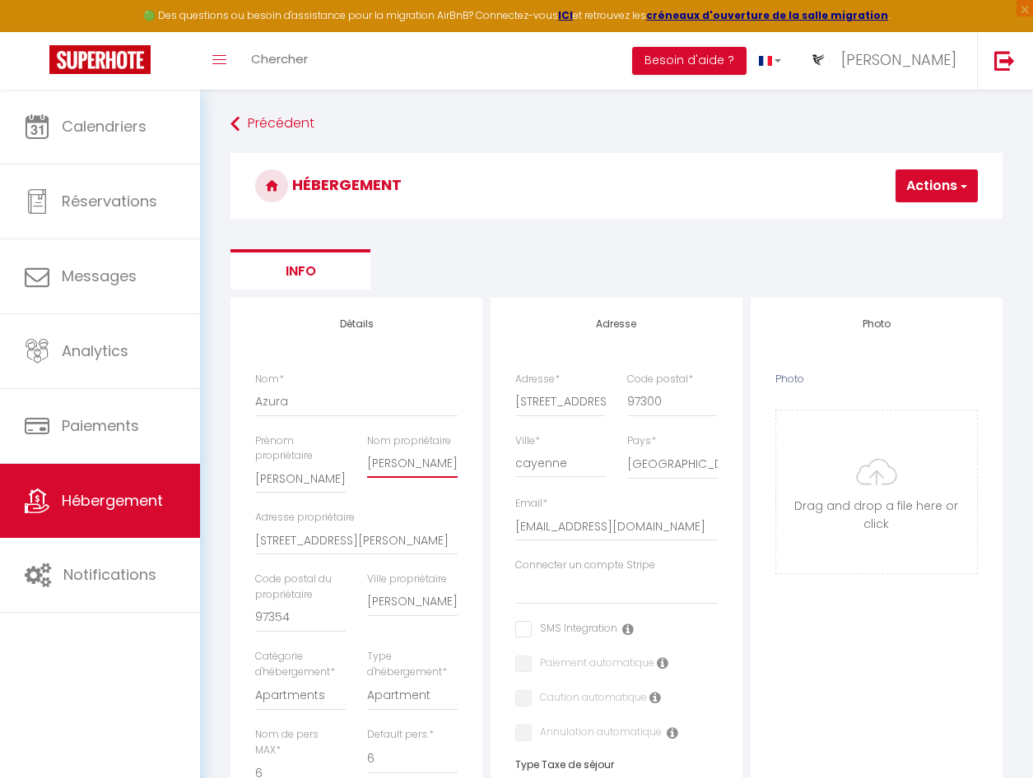
select select
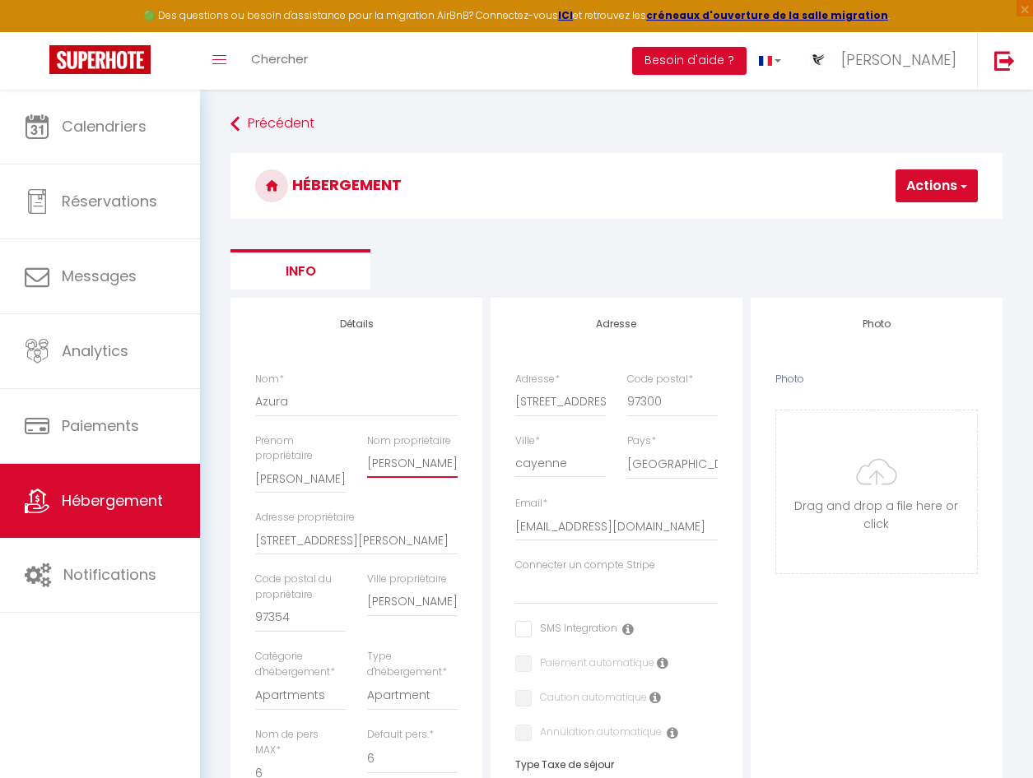
select select
click at [397, 467] on input "[PERSON_NAME]" at bounding box center [412, 463] width 91 height 30
type input "FarlotCharlyves"
select select
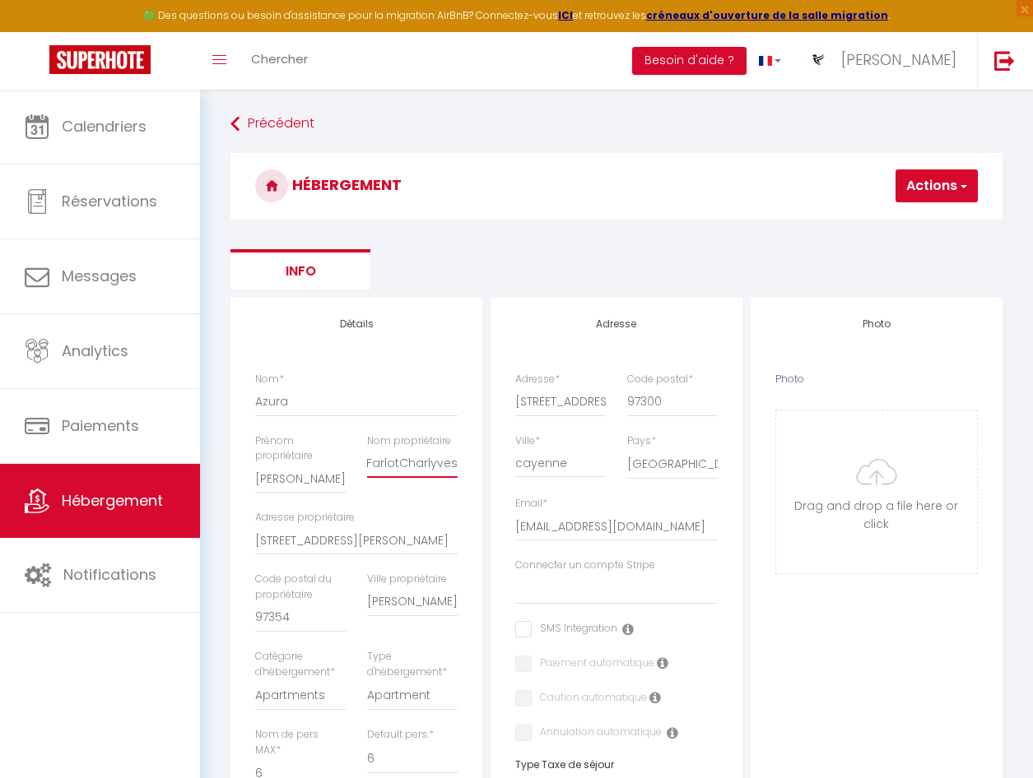
select select
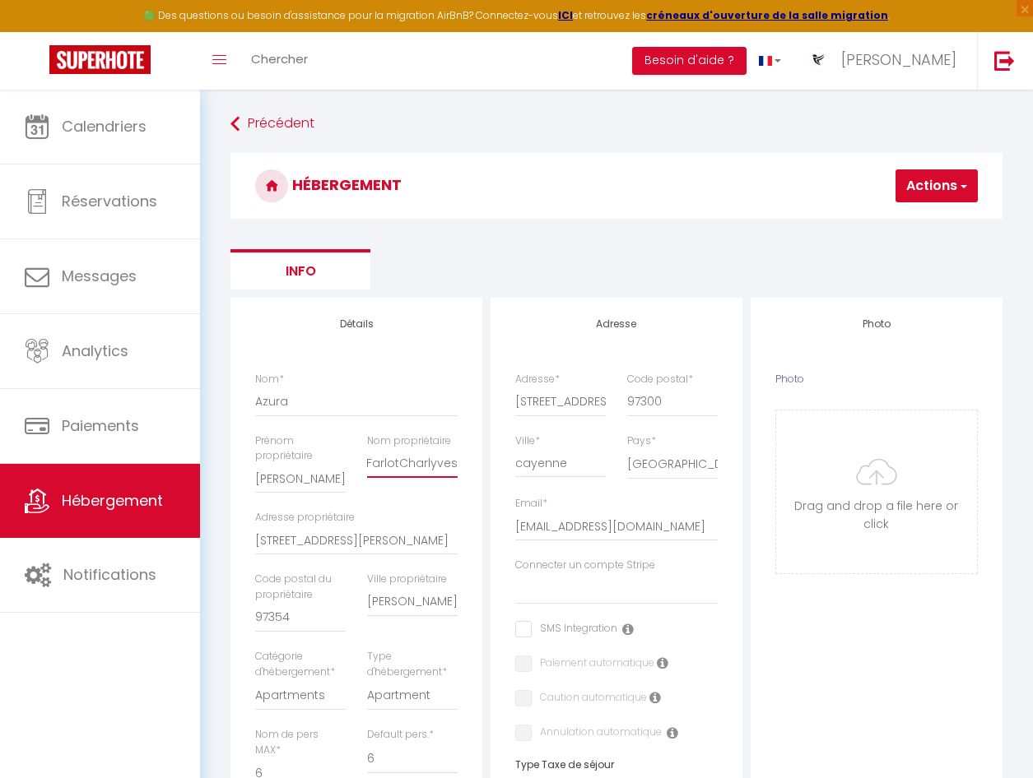
scroll to position [0, 0]
type input "Farlotrlyves"
click at [290, 478] on input "[PERSON_NAME]" at bounding box center [300, 479] width 91 height 30
click at [304, 541] on input "[STREET_ADDRESS][PERSON_NAME]" at bounding box center [356, 541] width 202 height 30
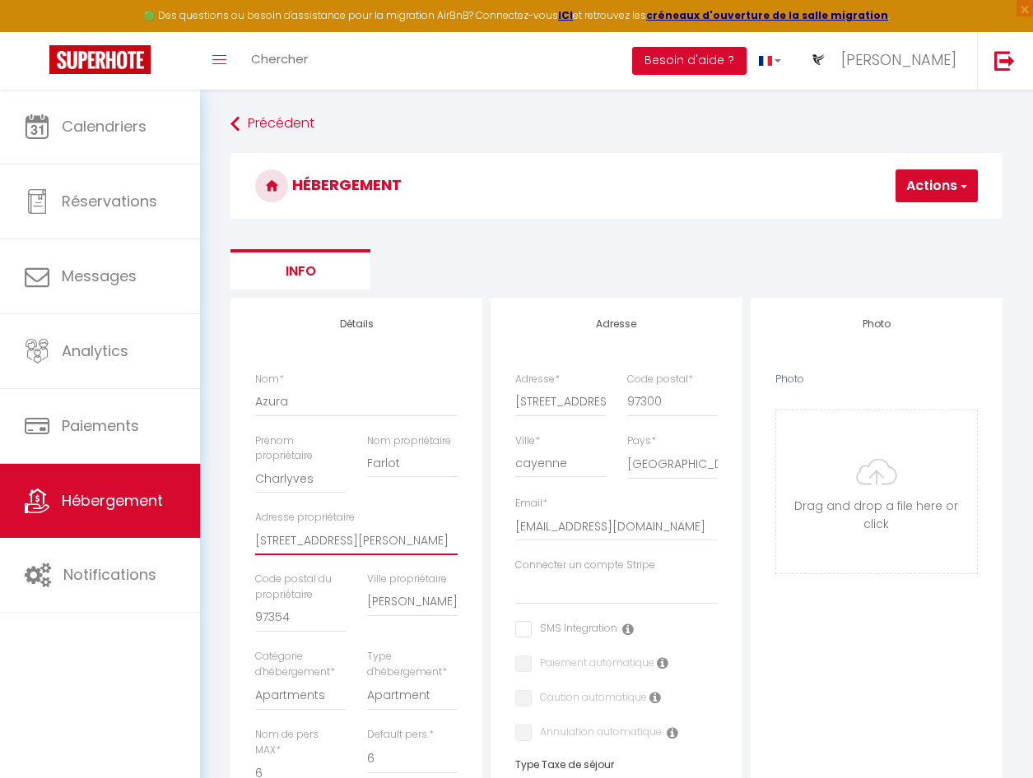
click at [304, 541] on input "[STREET_ADDRESS][PERSON_NAME]" at bounding box center [356, 541] width 202 height 30
paste input "[STREET_ADDRESS][PERSON_NAME] [STREET_ADDRESS]"
click at [375, 599] on input "[PERSON_NAME]" at bounding box center [412, 603] width 91 height 30
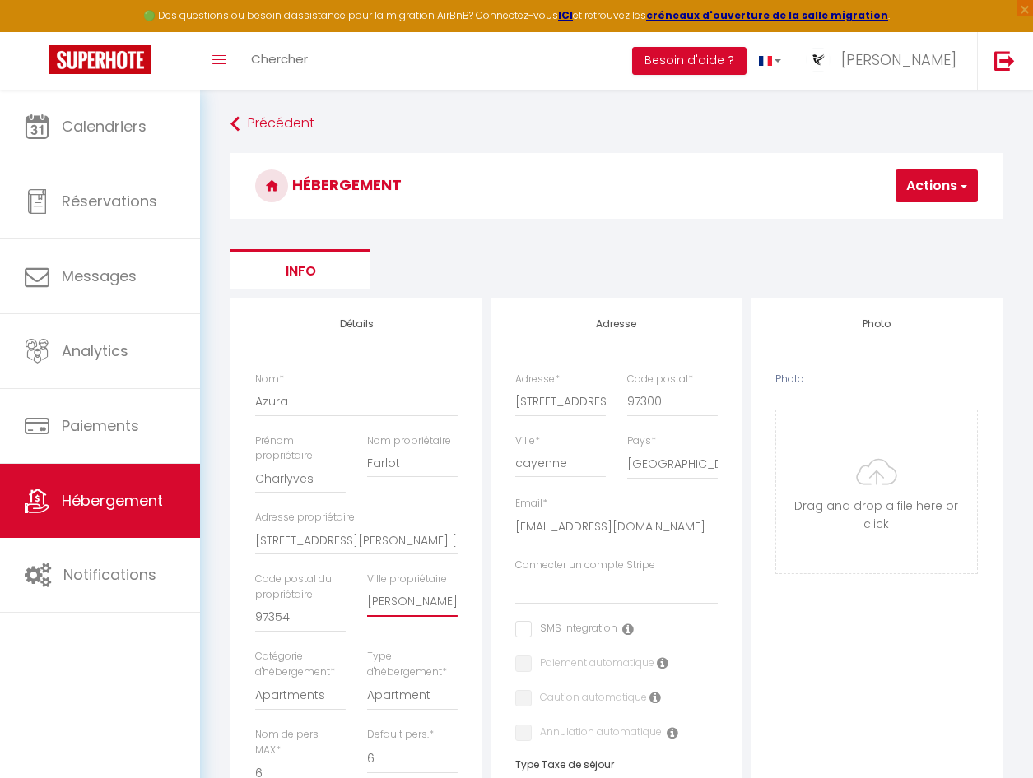
click at [375, 599] on input "[PERSON_NAME]" at bounding box center [412, 603] width 91 height 30
click at [307, 615] on input "97354" at bounding box center [300, 618] width 91 height 30
drag, startPoint x: 411, startPoint y: 543, endPoint x: 245, endPoint y: 547, distance: 165.4
click at [245, 547] on div "Adresse propriétaire [STREET_ADDRESS][GEOGRAPHIC_DATA][PERSON_NAME][STREET_ADDR…" at bounding box center [356, 541] width 224 height 62
click at [289, 538] on input "[STREET_ADDRESS][PERSON_NAME] [STREET_ADDRESS]" at bounding box center [356, 541] width 202 height 30
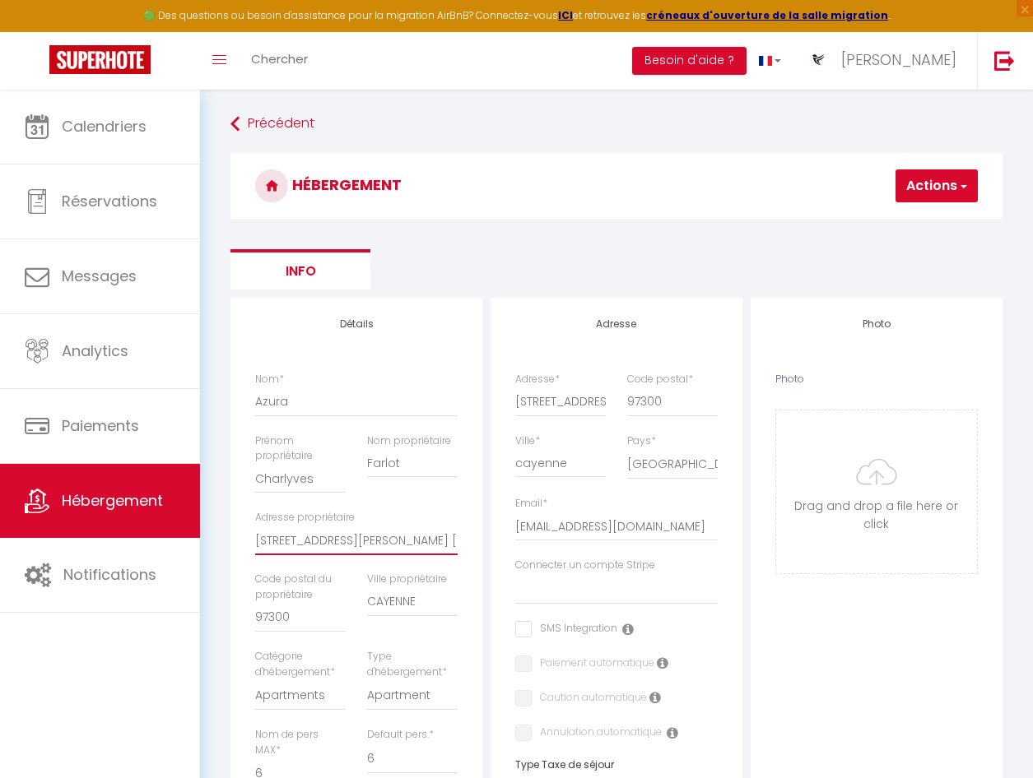
click at [289, 538] on input "[STREET_ADDRESS][PERSON_NAME] [STREET_ADDRESS]" at bounding box center [356, 541] width 202 height 30
click at [578, 409] on input "[STREET_ADDRESS] renault Route de mango, BAT Apt A16" at bounding box center [560, 402] width 91 height 30
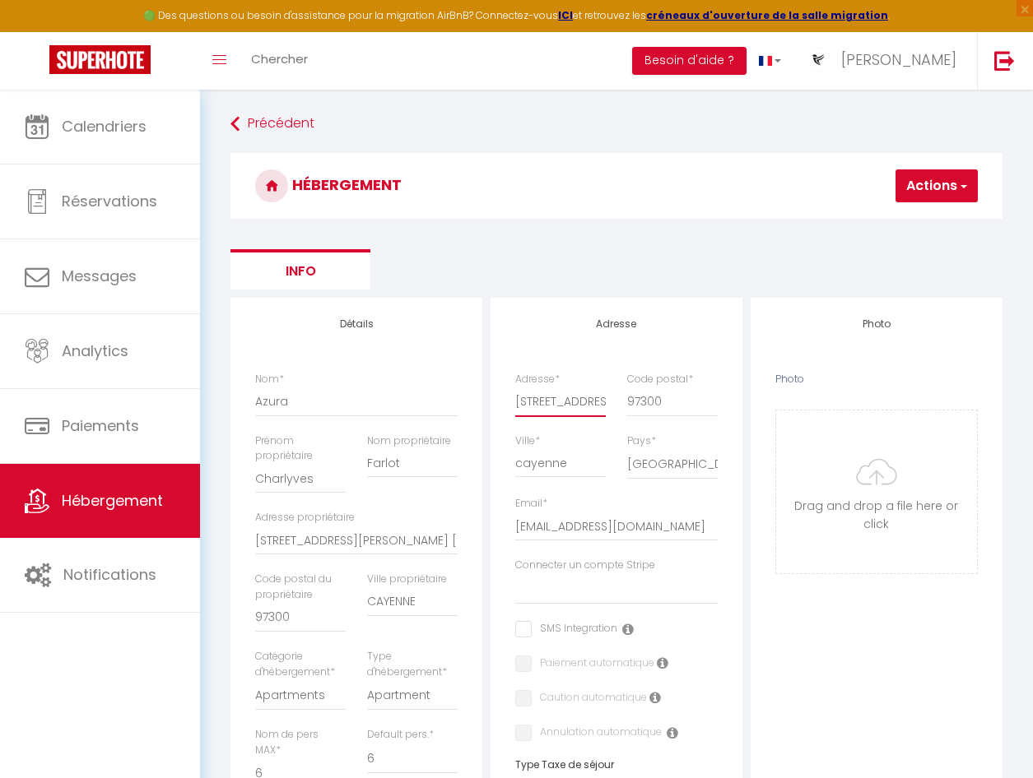
click at [578, 409] on input "[STREET_ADDRESS] renault Route de mango, BAT Apt A16" at bounding box center [560, 402] width 91 height 30
paste input "[STREET_ADDRESS][PERSON_NAME] [STREET_ADDRESS]"
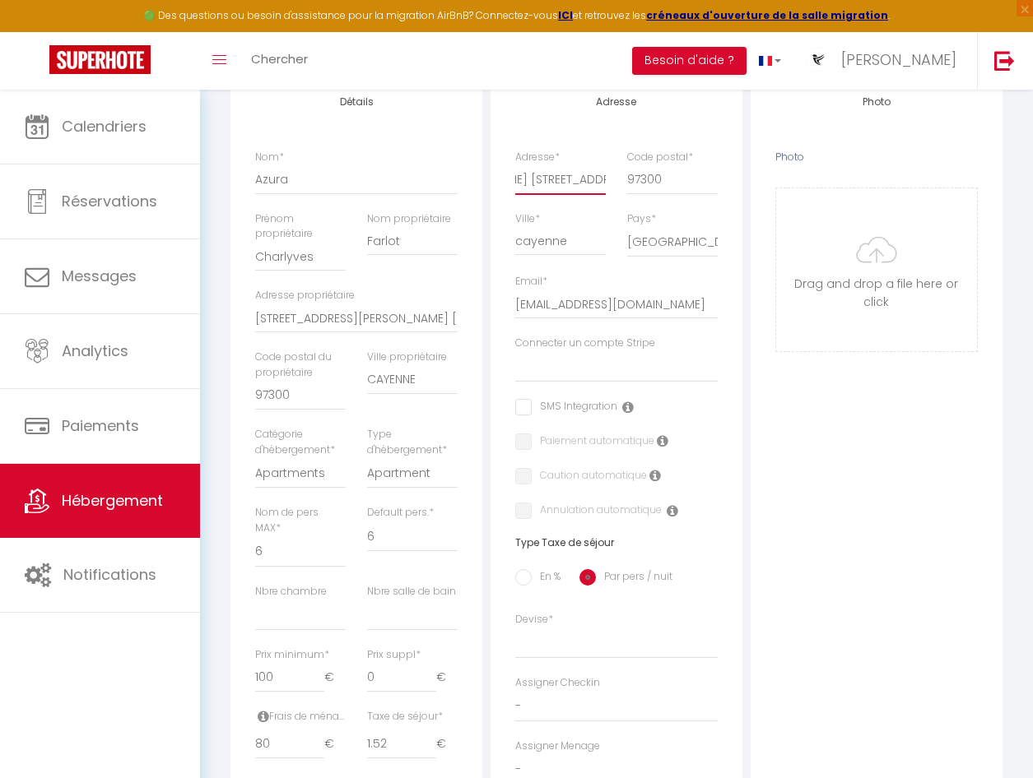
scroll to position [247, 0]
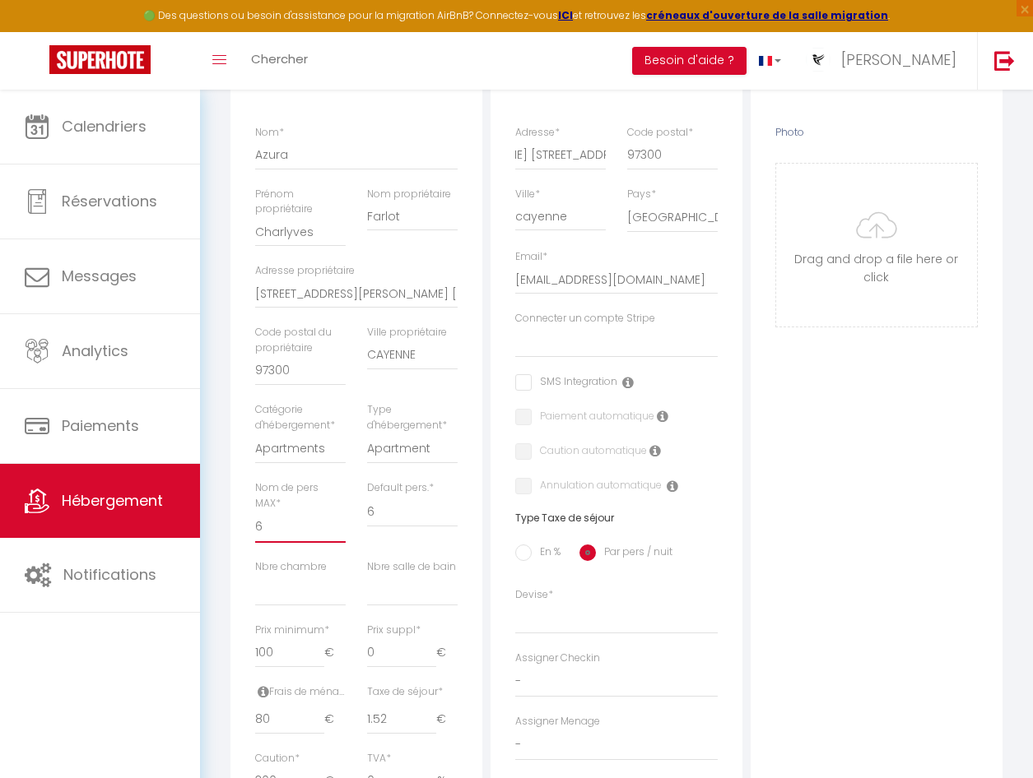
click at [264, 525] on select "1 2 3 4 5 6 7 8 9 10 11 12 13 14" at bounding box center [300, 527] width 91 height 31
click at [264, 526] on select "1 2 3 4 5 6 7 8 9 10 11 12 13 14" at bounding box center [300, 527] width 91 height 31
click at [255, 512] on select "1 2 3 4 5 6 7 8 9 10 11 12 13 14" at bounding box center [300, 527] width 91 height 31
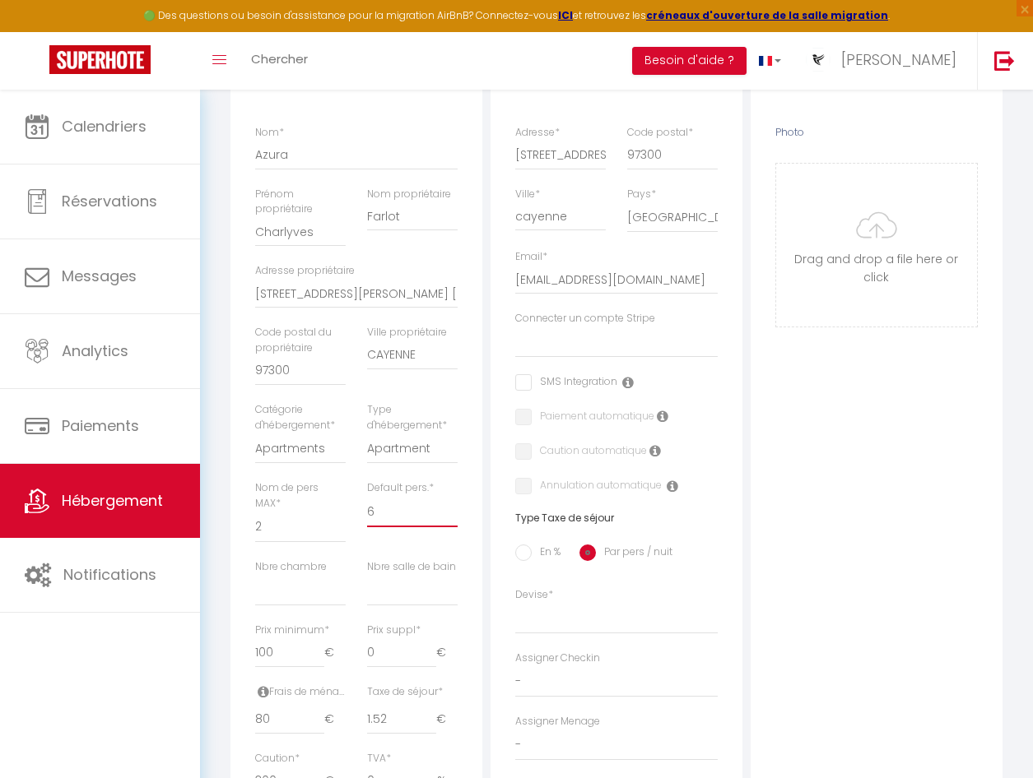
click at [380, 513] on select "1 2 3 4 5 6 7 8 9 10 11 12 13 14" at bounding box center [412, 511] width 91 height 31
click at [367, 496] on select "1 2 3 4 5 6 7 8 9 10 11 12 13 14" at bounding box center [412, 511] width 91 height 31
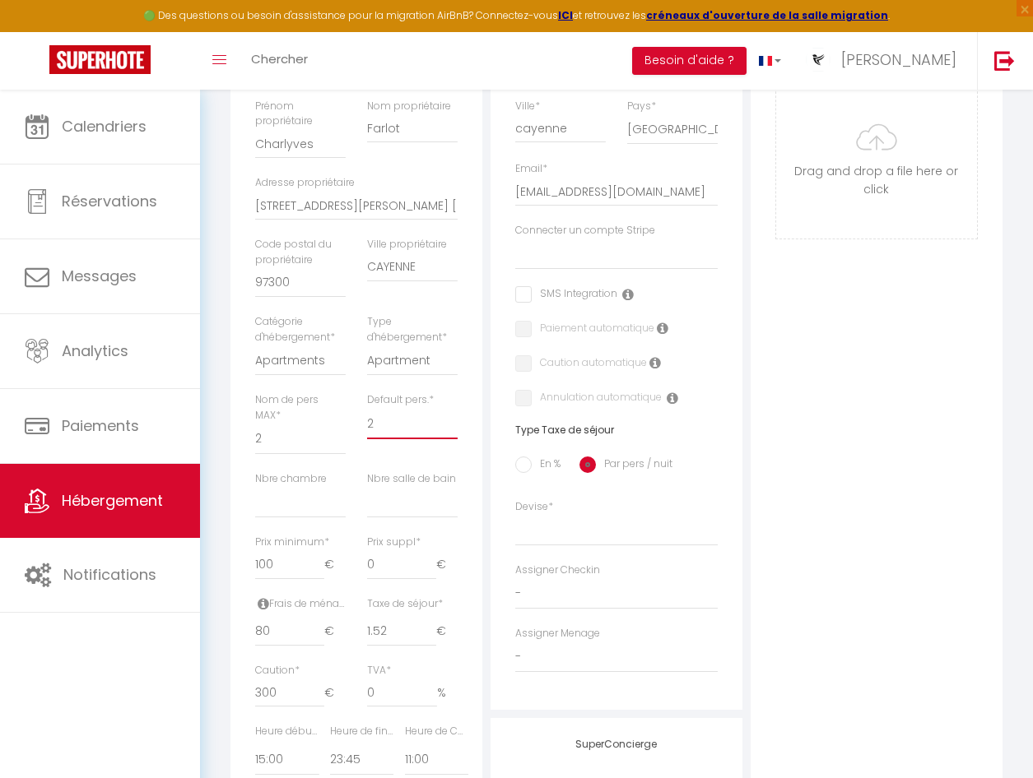
scroll to position [411, 0]
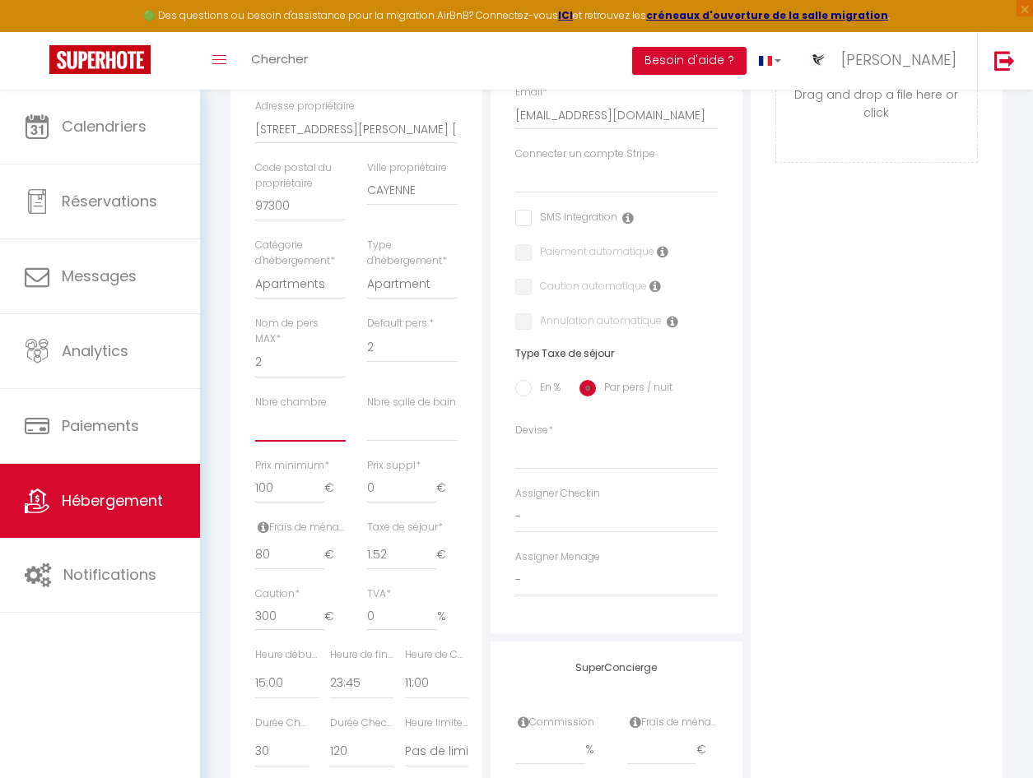
click at [284, 430] on select "0 1 2 3 4 5 6 7 8 9 10 11 12 13" at bounding box center [300, 426] width 91 height 31
click at [255, 411] on select "0 1 2 3 4 5 6 7 8 9 10 11 12 13" at bounding box center [300, 426] width 91 height 31
click at [386, 430] on select "0 1 2 3 4 5 6 7 8 9 10 11 12 13" at bounding box center [412, 426] width 91 height 31
click at [367, 411] on select "0 1 2 3 4 5 6 7 8 9 10 11 12 13" at bounding box center [412, 426] width 91 height 31
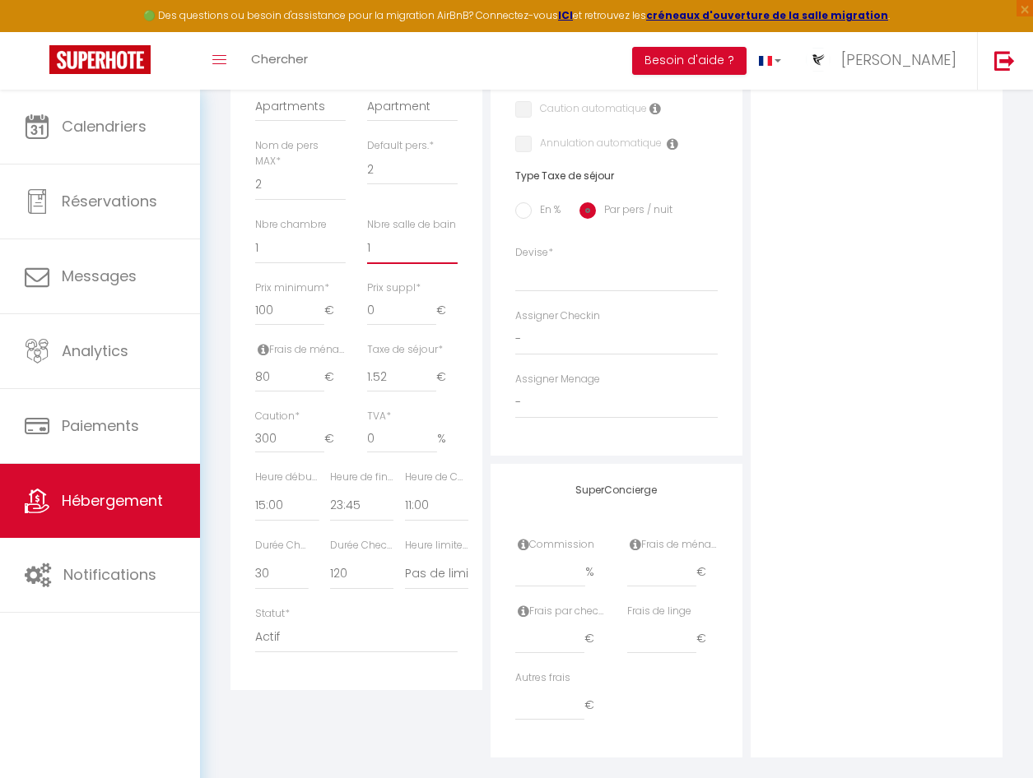
scroll to position [610, 0]
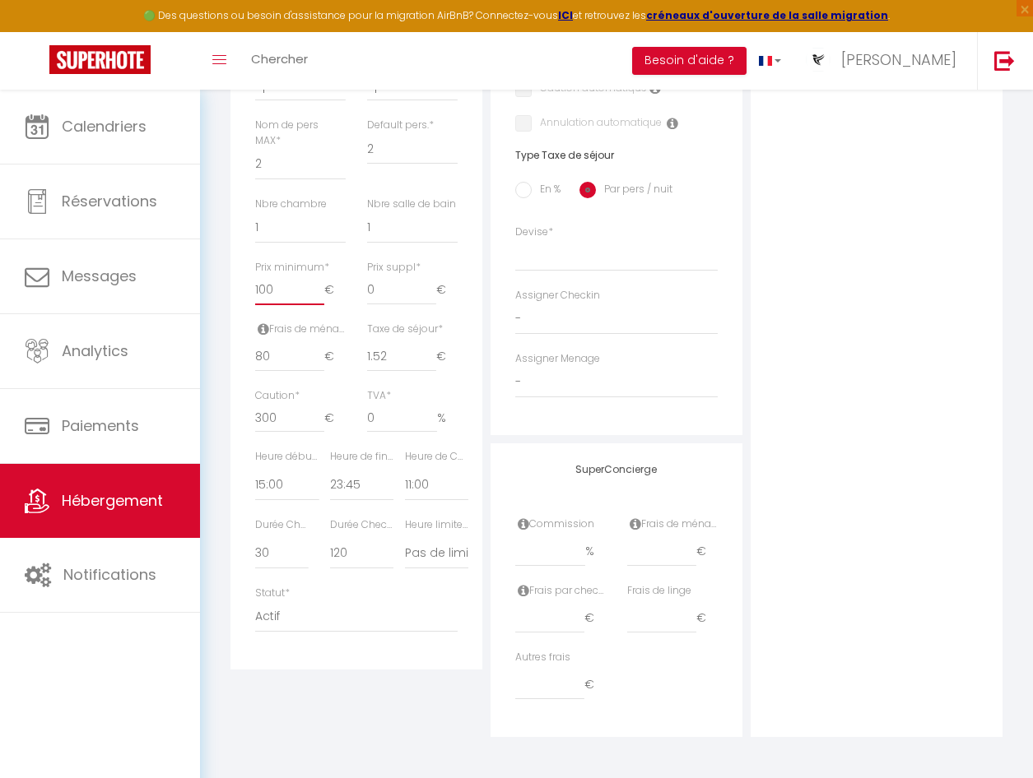
click at [278, 298] on input "100" at bounding box center [289, 291] width 69 height 30
click at [295, 363] on input "80" at bounding box center [289, 357] width 69 height 30
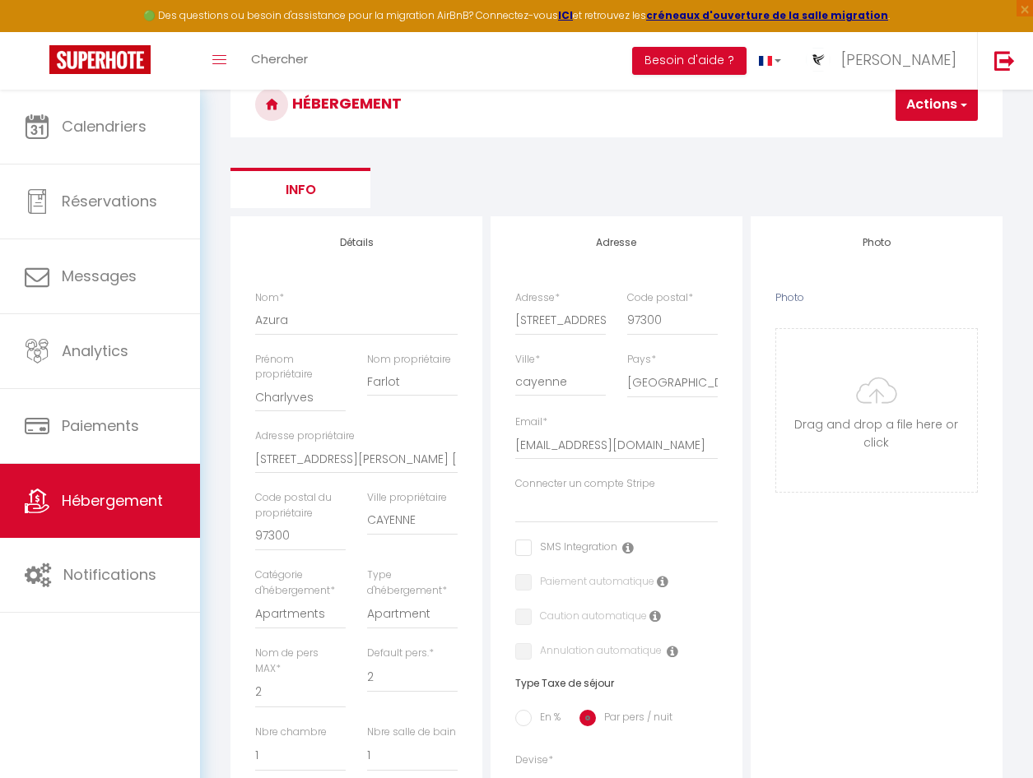
scroll to position [82, 0]
drag, startPoint x: 661, startPoint y: 444, endPoint x: 506, endPoint y: 454, distance: 155.1
click at [506, 454] on div "Email * [EMAIL_ADDRESS][DOMAIN_NAME]" at bounding box center [616, 445] width 224 height 62
click at [776, 187] on ul "Info" at bounding box center [616, 187] width 772 height 40
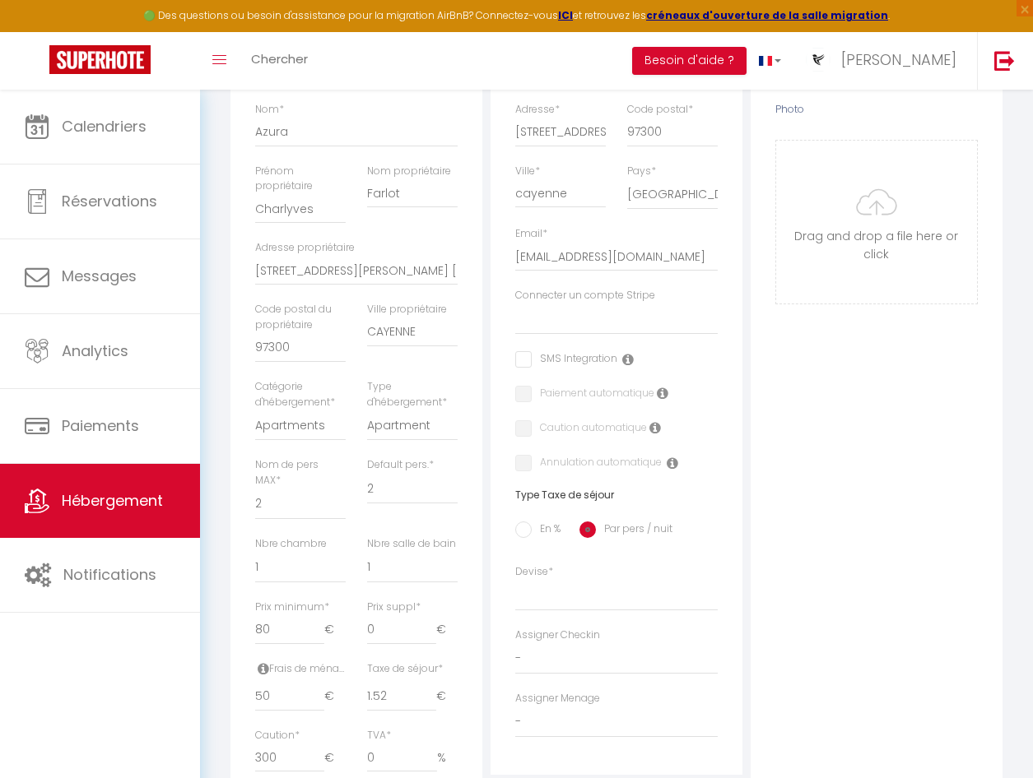
scroll to position [0, 0]
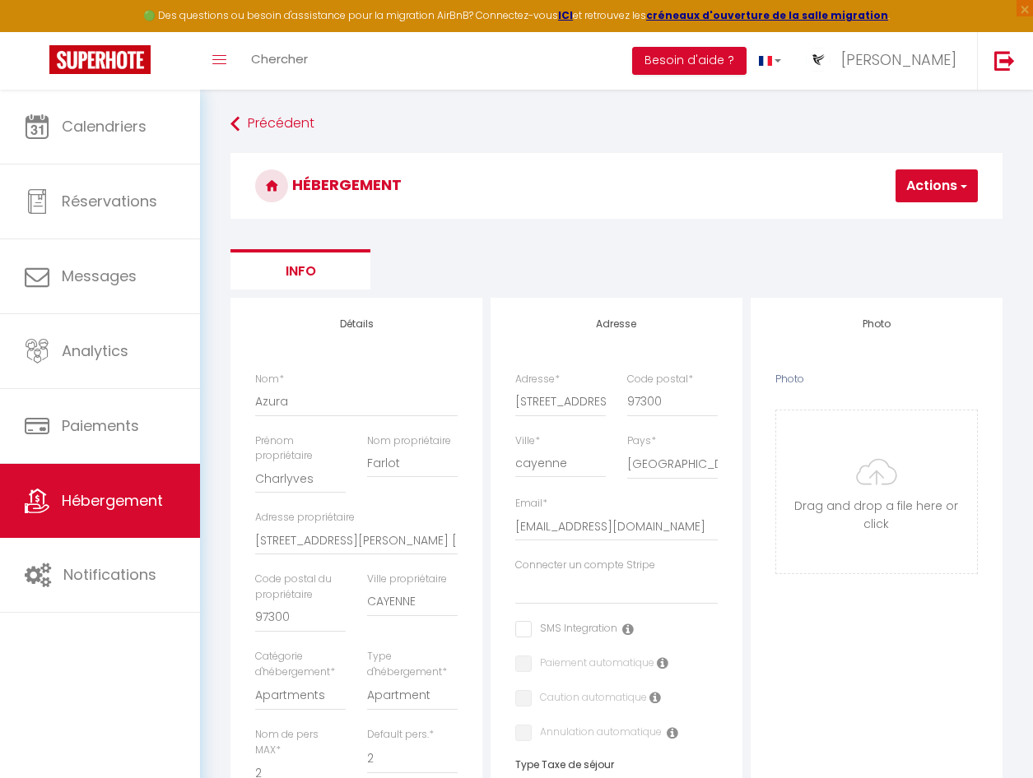
click at [920, 179] on button "Actions" at bounding box center [936, 186] width 82 height 33
click at [894, 223] on input "Enregistrer" at bounding box center [893, 222] width 61 height 16
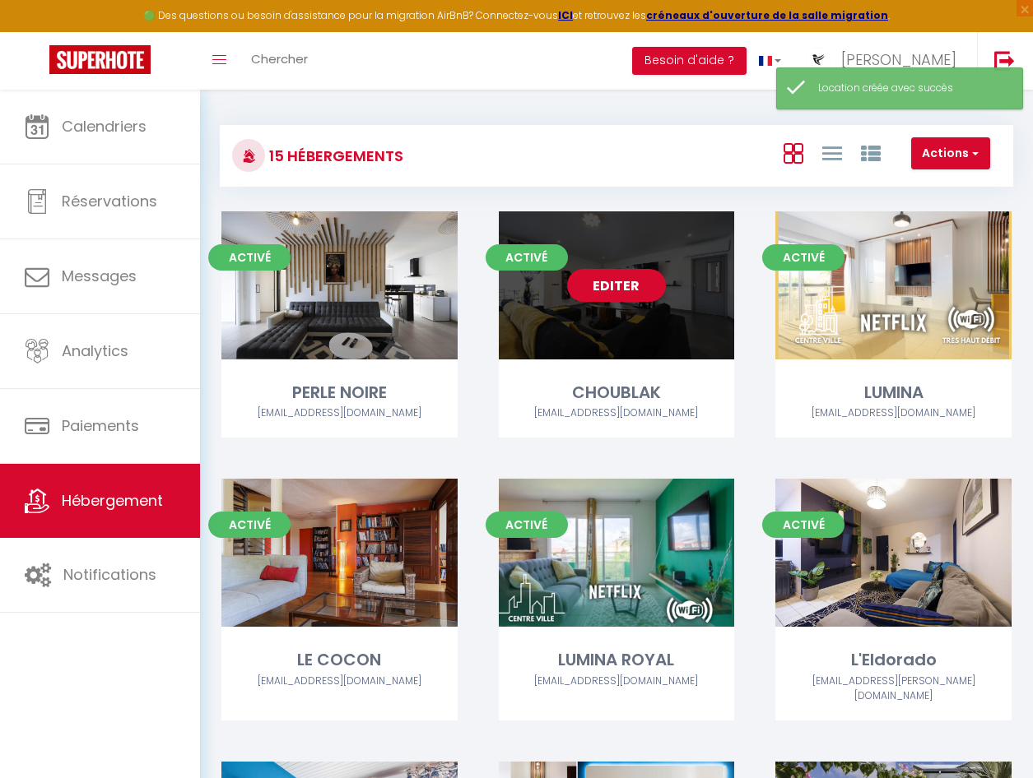
click at [636, 287] on link "Editer" at bounding box center [616, 285] width 99 height 33
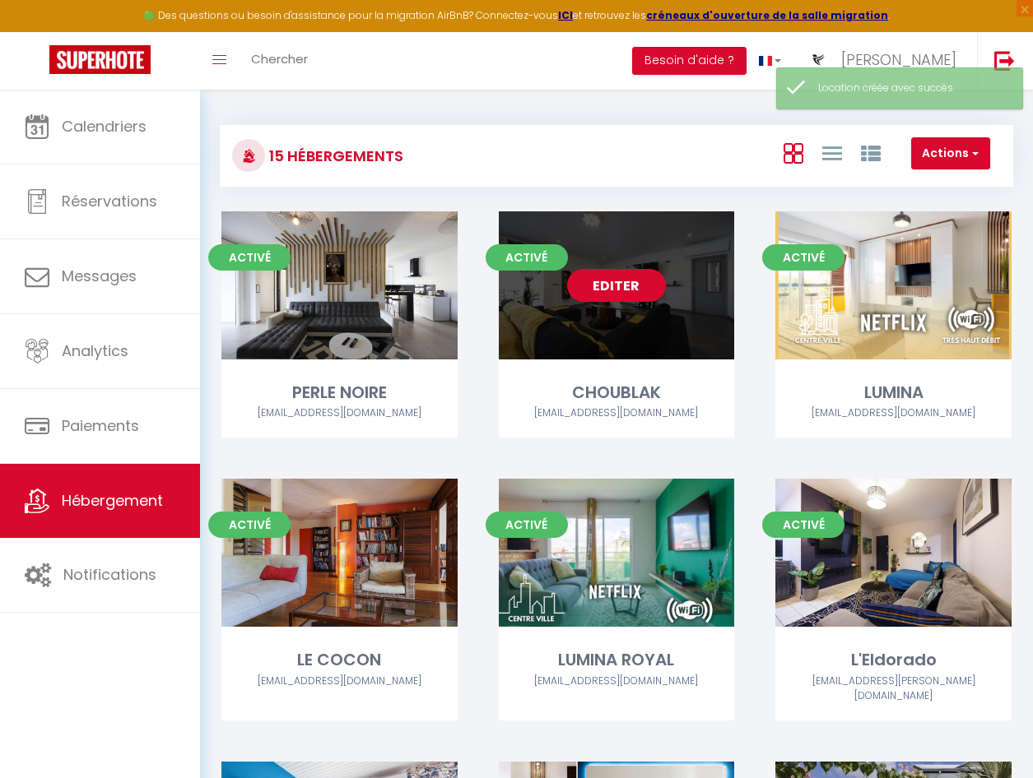
click at [611, 286] on link "Editer" at bounding box center [616, 285] width 99 height 33
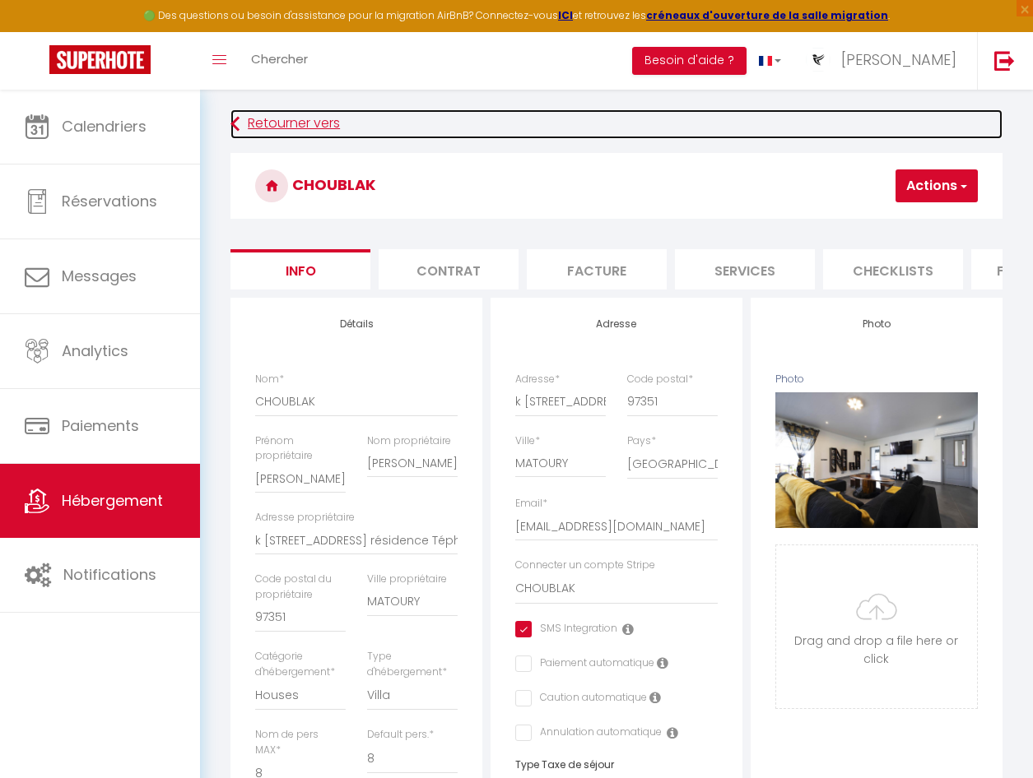
click at [232, 114] on icon at bounding box center [234, 124] width 9 height 30
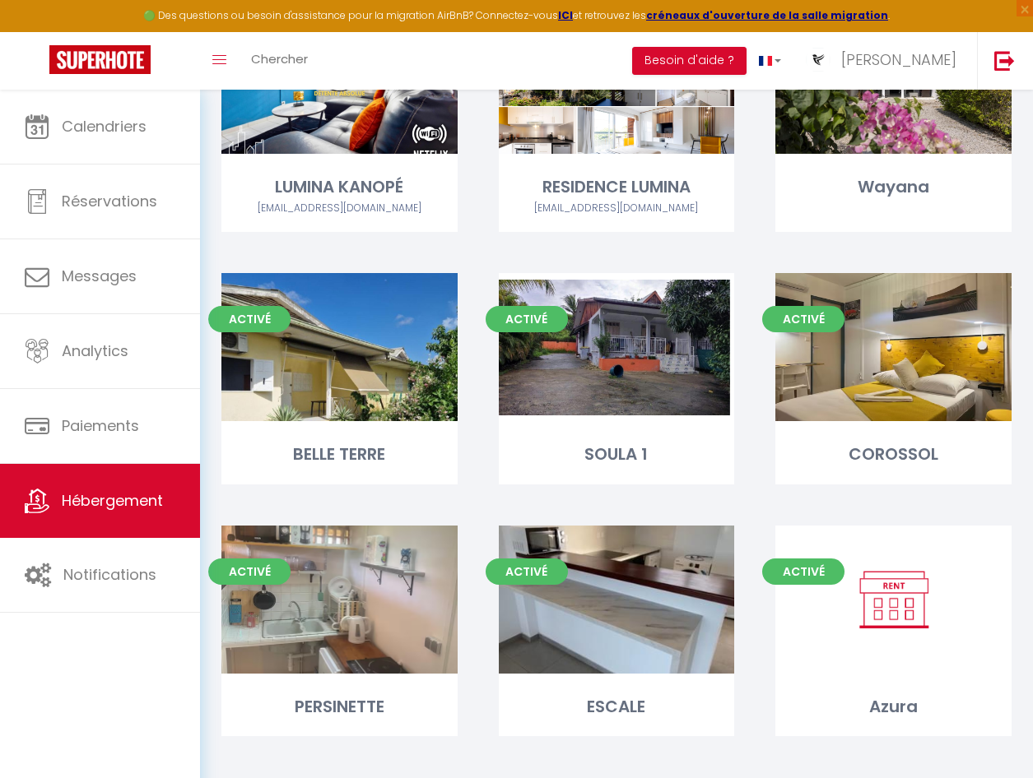
scroll to position [759, 0]
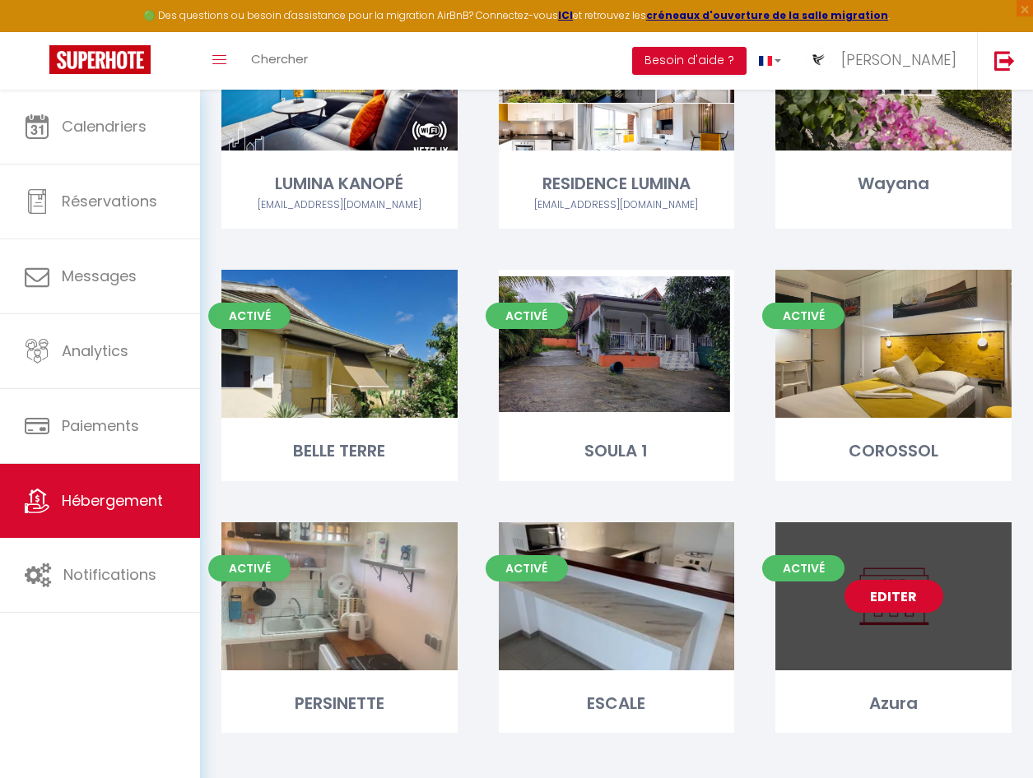
click at [890, 580] on link "Editer" at bounding box center [893, 596] width 99 height 33
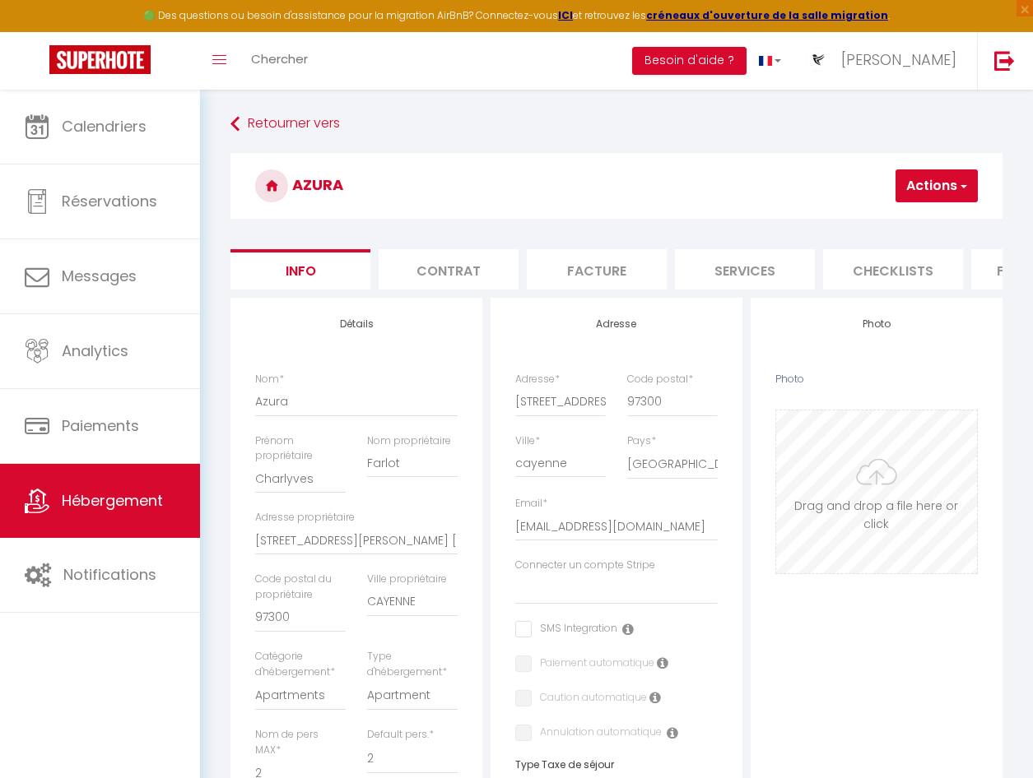
click at [881, 496] on input "Photo" at bounding box center [876, 492] width 201 height 163
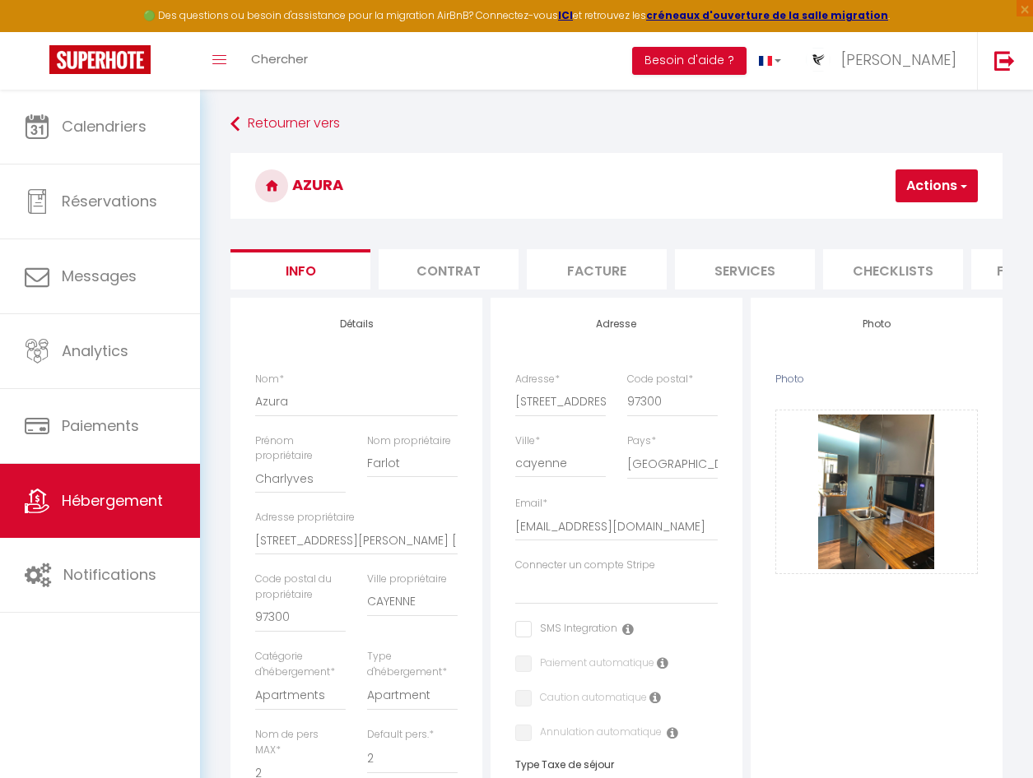
click at [957, 183] on span "button" at bounding box center [962, 186] width 11 height 16
click at [864, 215] on input "Enregistrer" at bounding box center [847, 222] width 61 height 16
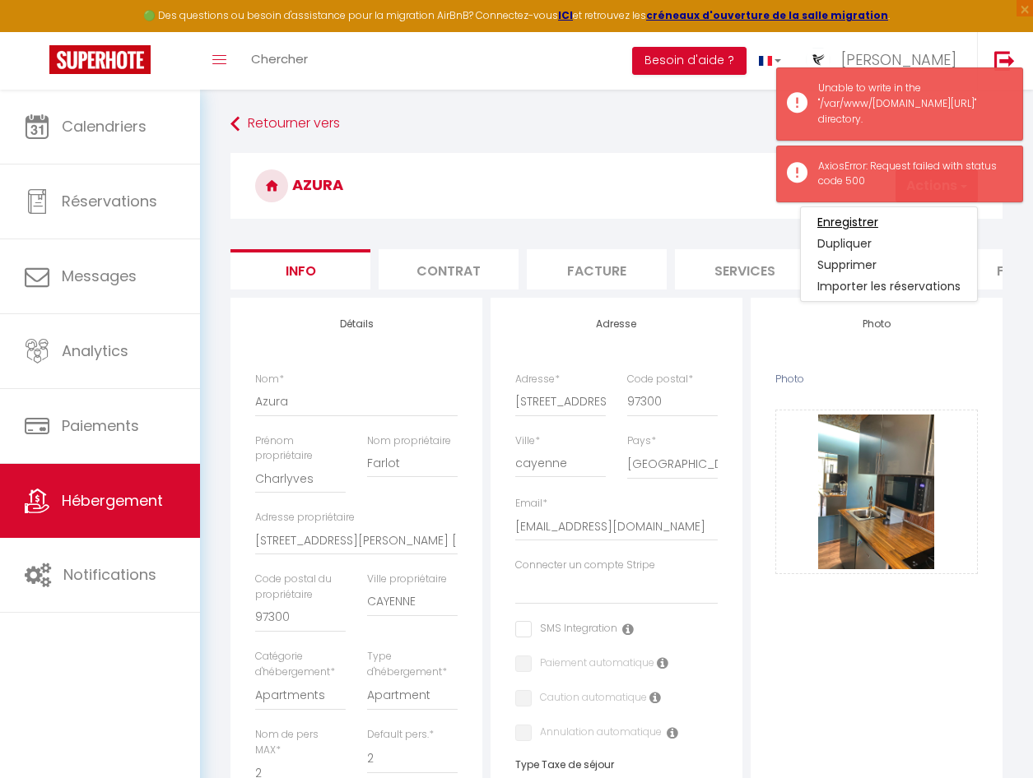
click at [862, 220] on input "Enregistrer" at bounding box center [847, 222] width 61 height 16
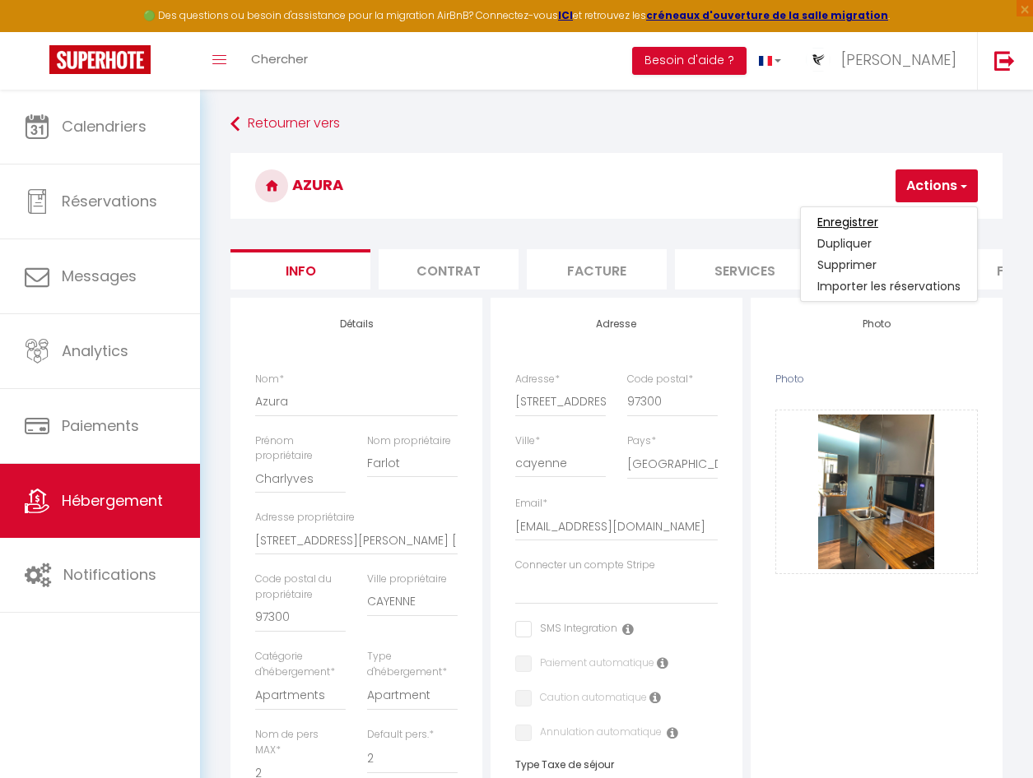
click at [857, 217] on input "Enregistrer" at bounding box center [847, 222] width 61 height 16
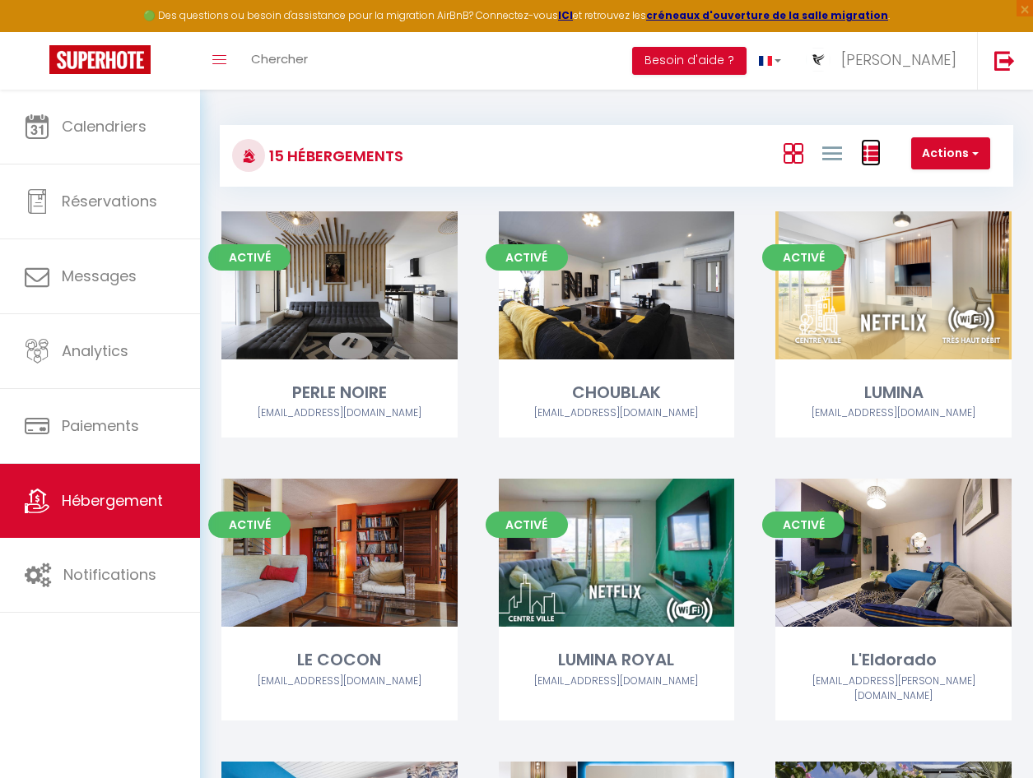
click at [865, 147] on icon at bounding box center [871, 154] width 20 height 20
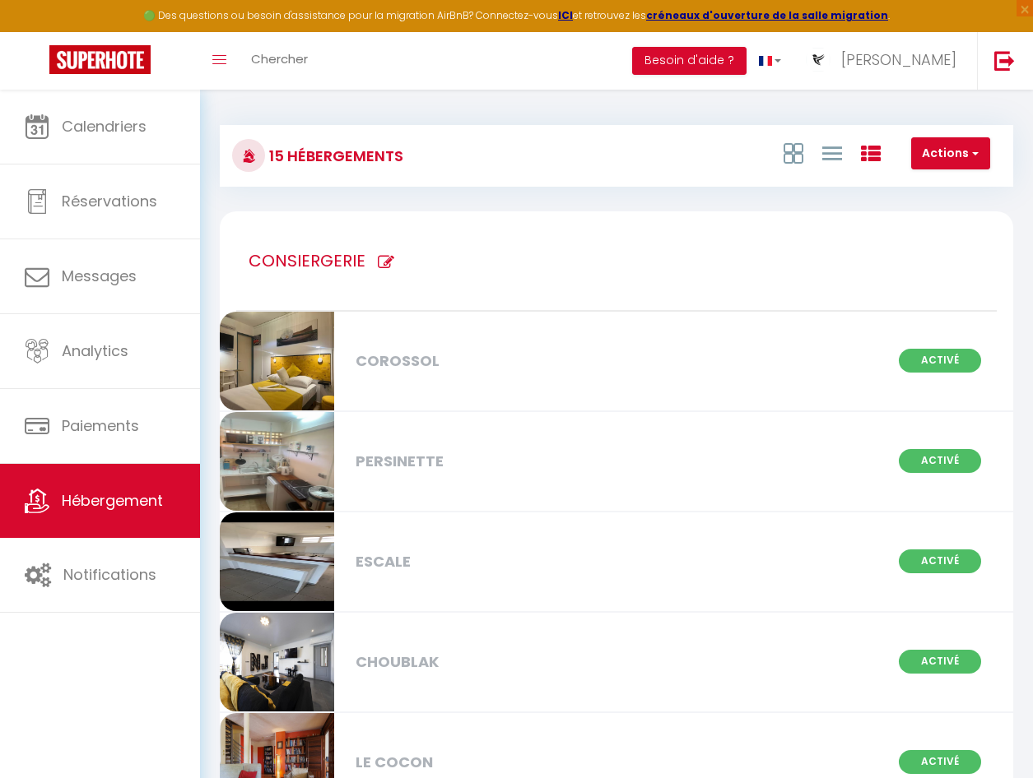
click at [378, 256] on icon at bounding box center [386, 262] width 16 height 16
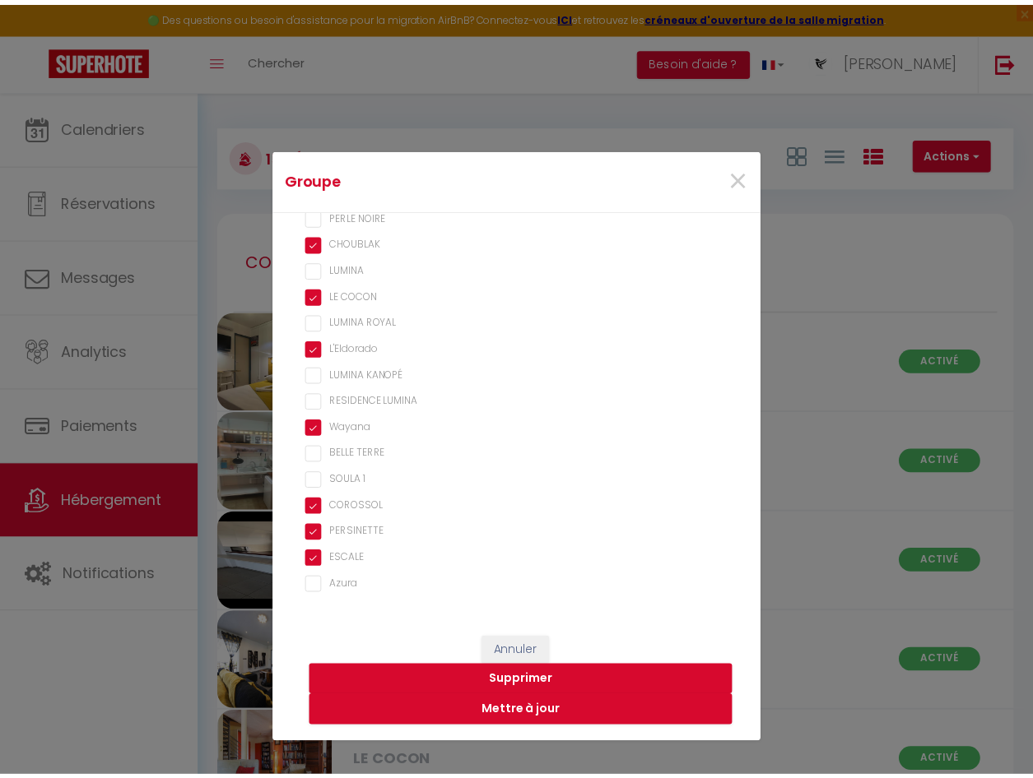
scroll to position [110, 0]
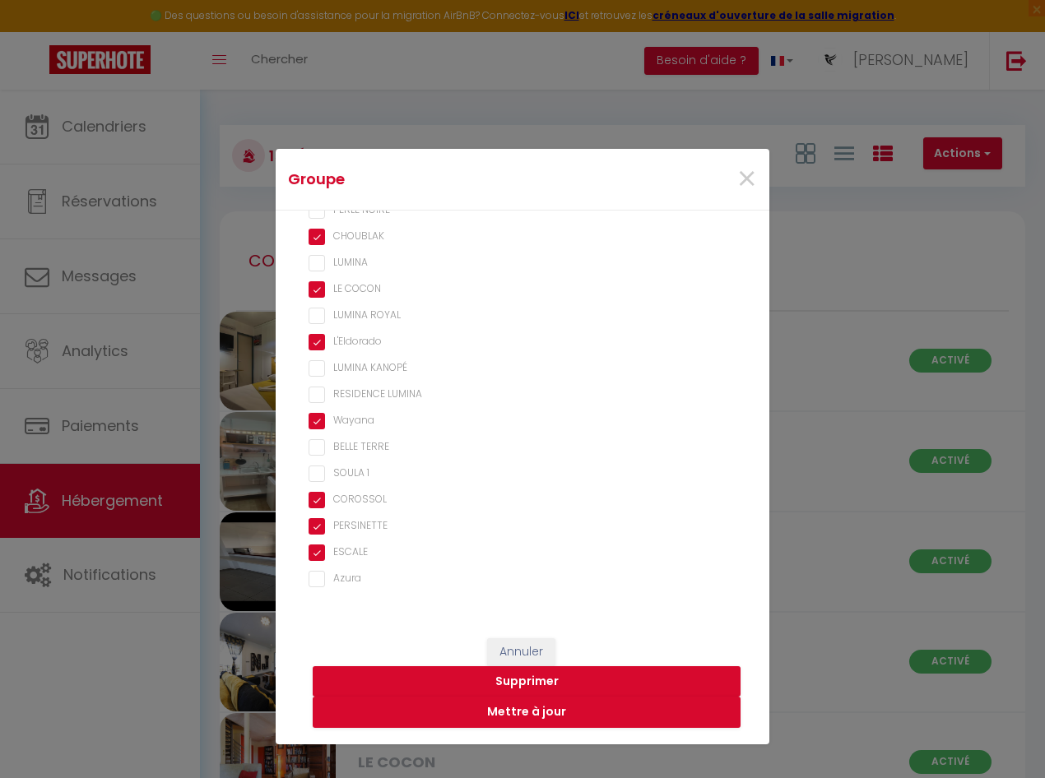
click at [318, 575] on input "Azura" at bounding box center [523, 579] width 428 height 16
click at [541, 713] on button "Mettre à jour" at bounding box center [527, 712] width 428 height 31
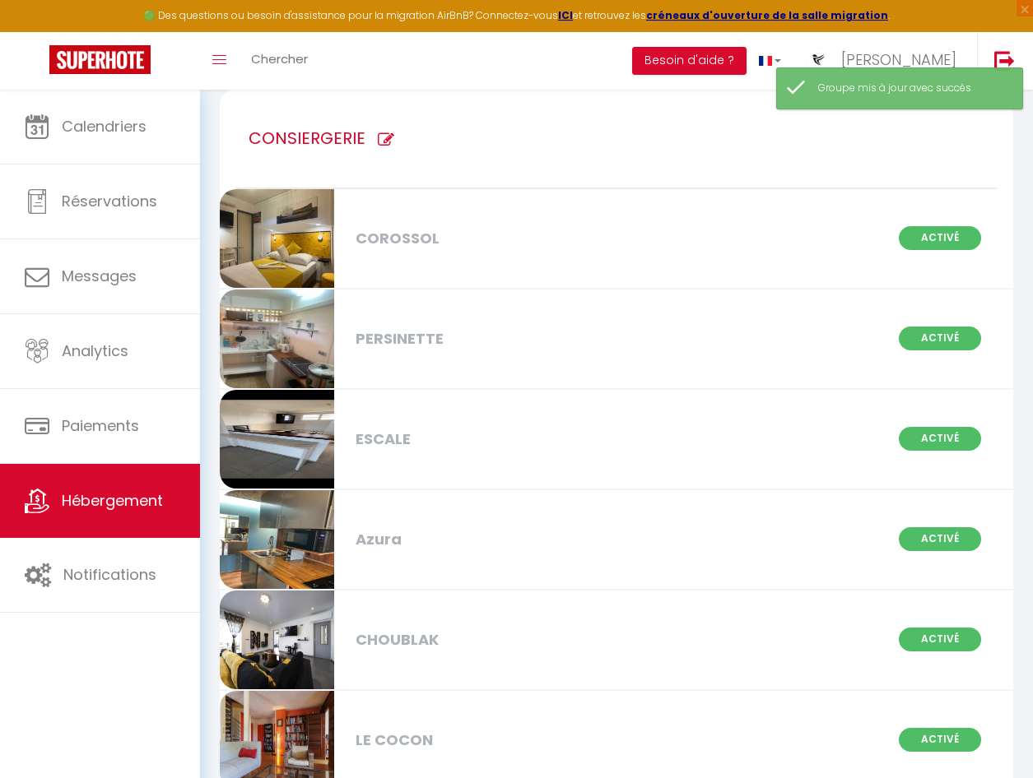
scroll to position [0, 0]
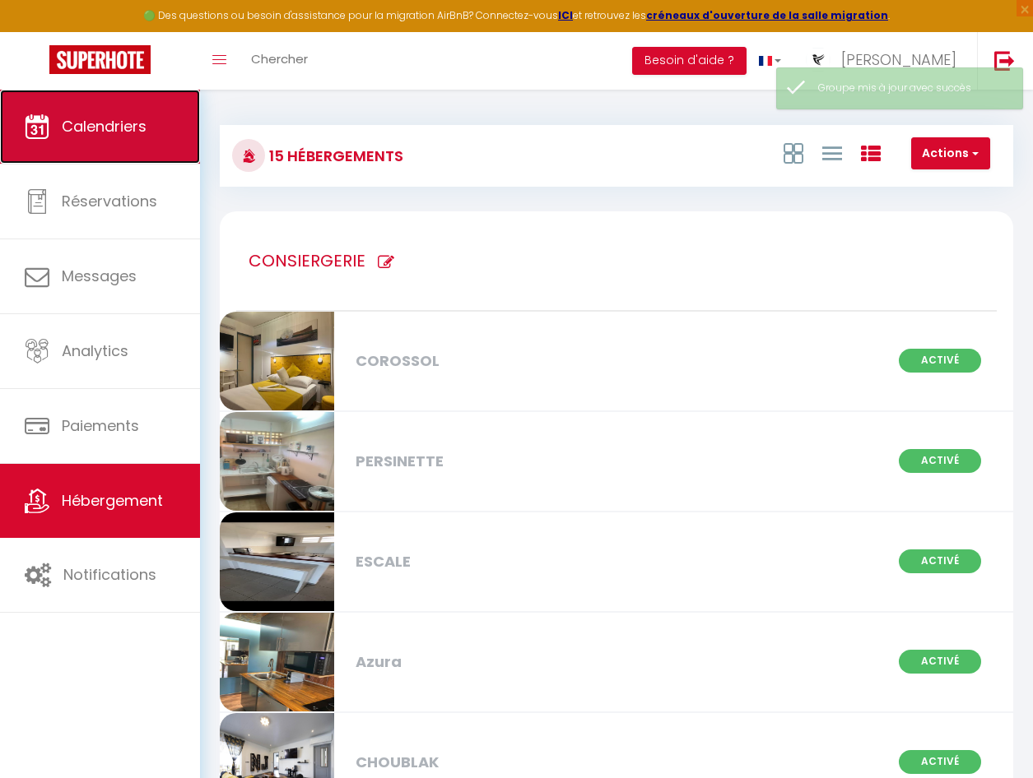
click at [98, 109] on link "Calendriers" at bounding box center [100, 127] width 200 height 74
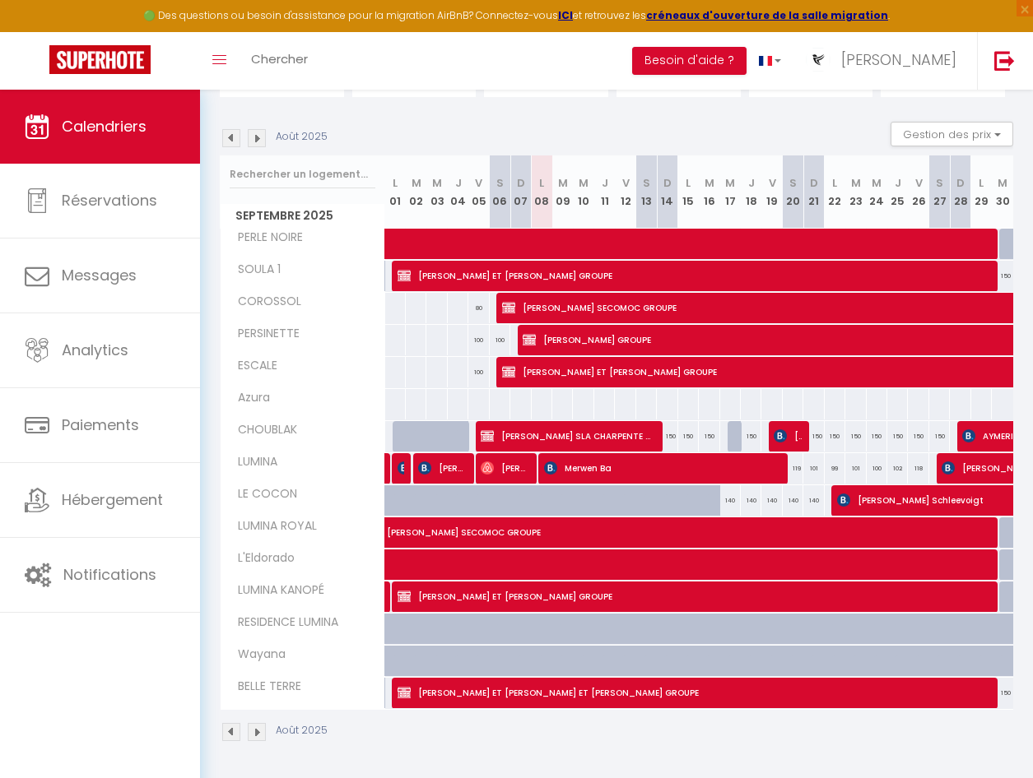
scroll to position [159, 0]
